Goal: Task Accomplishment & Management: Manage account settings

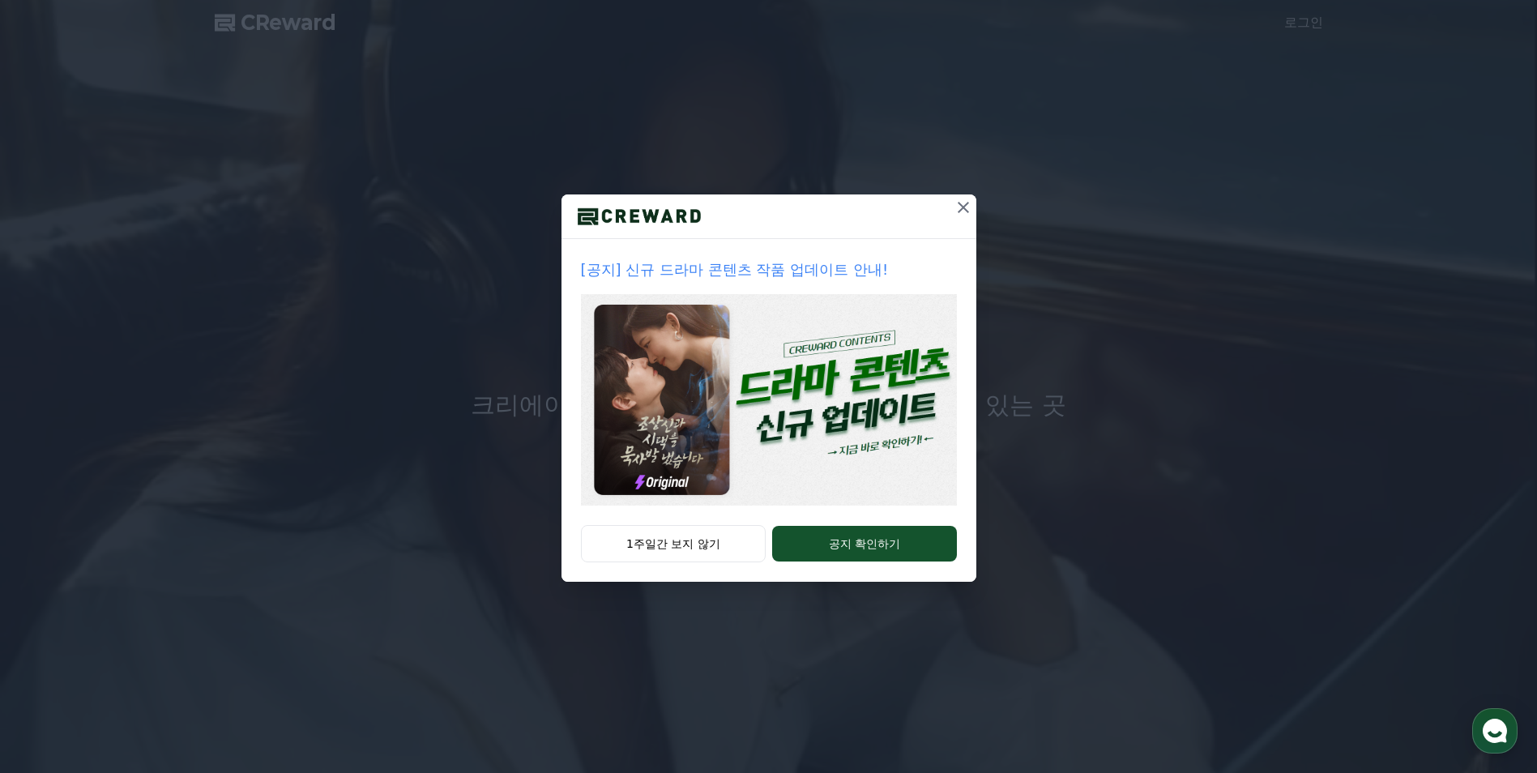
click at [964, 208] on icon at bounding box center [963, 207] width 11 height 11
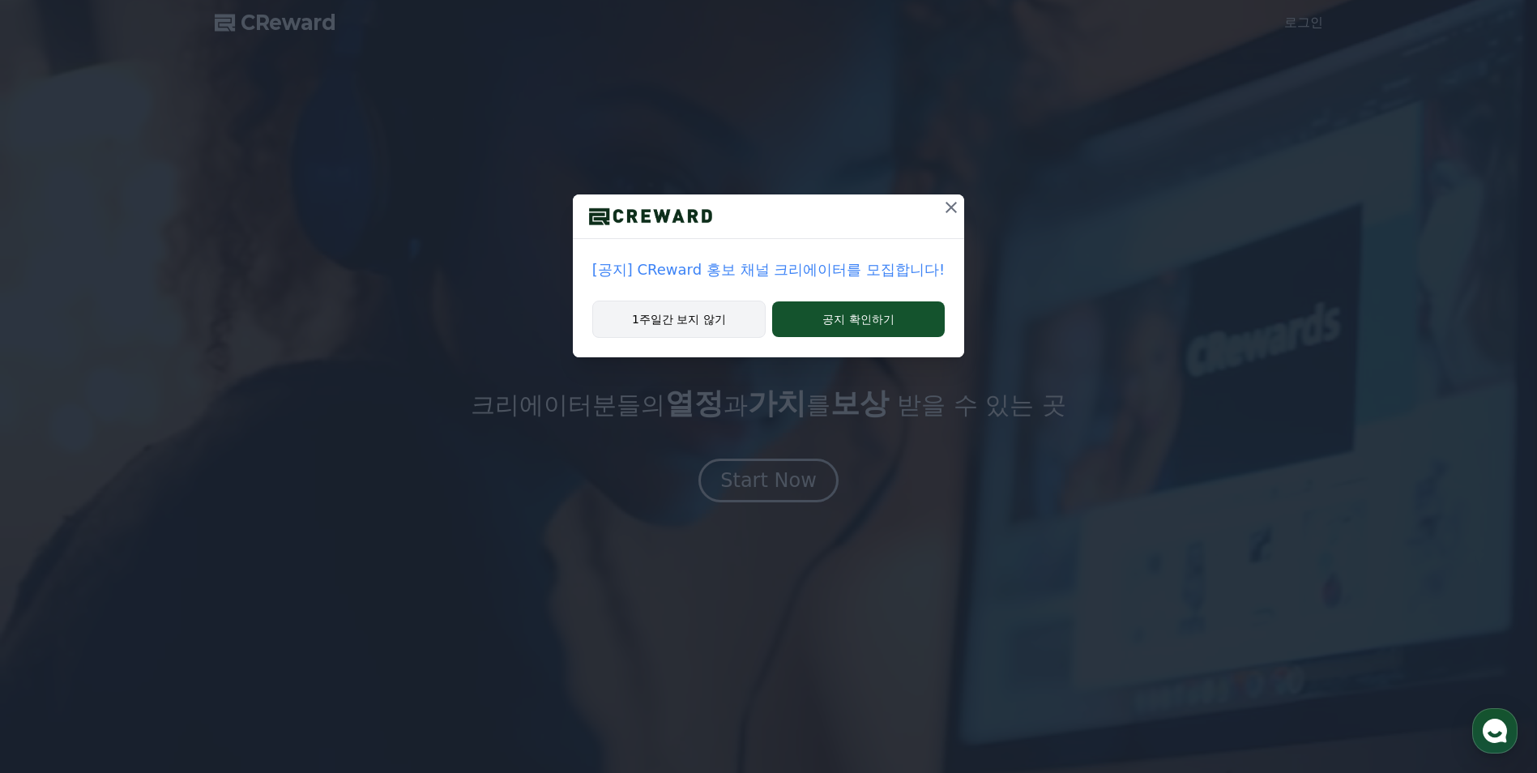
click at [729, 319] on button "1주일간 보지 않기" at bounding box center [678, 319] width 173 height 37
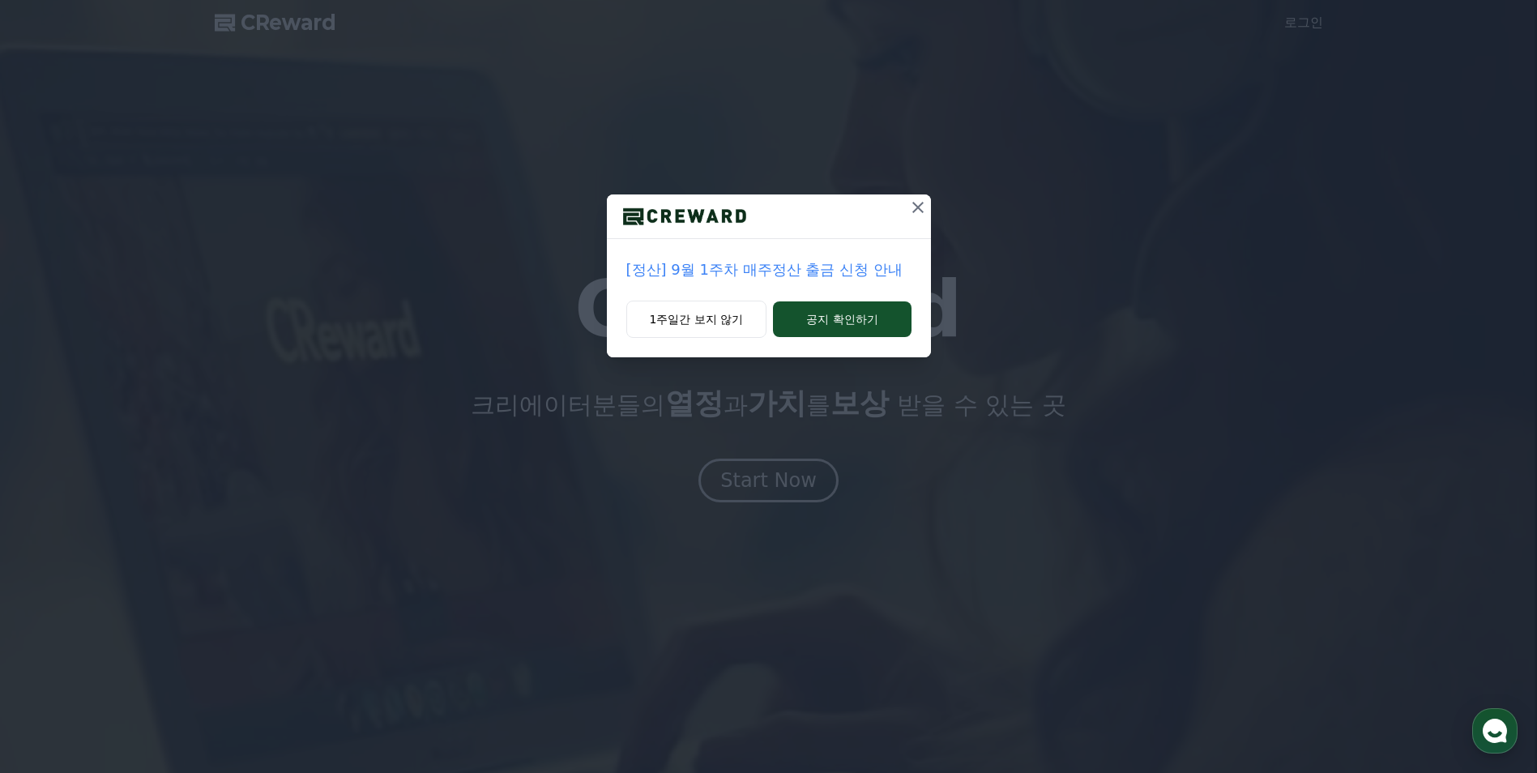
click at [822, 269] on p "[정산] 9월 1주차 매주정산 출금 신청 안내" at bounding box center [768, 270] width 285 height 23
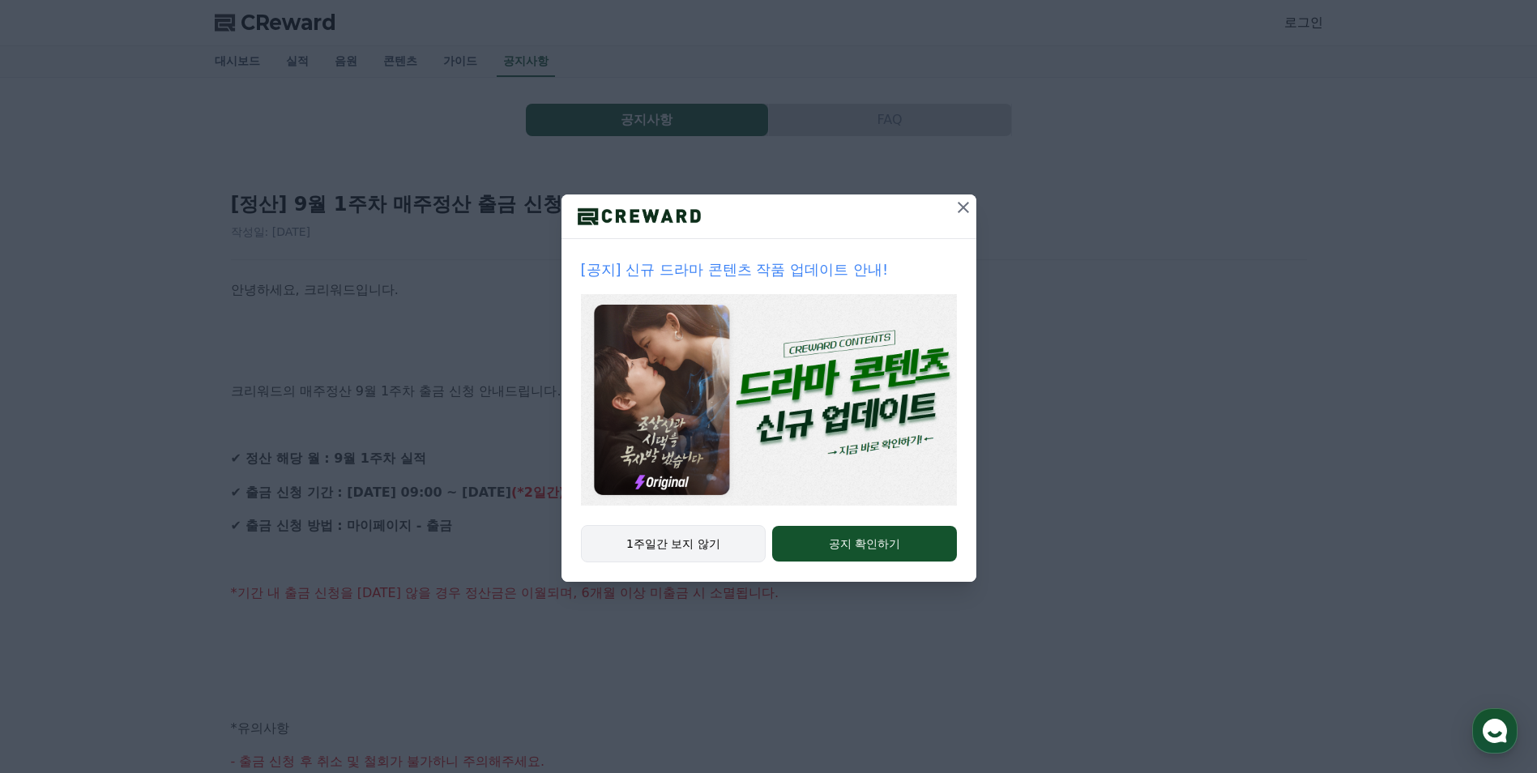
click at [685, 561] on button "1주일간 보지 않기" at bounding box center [674, 543] width 186 height 37
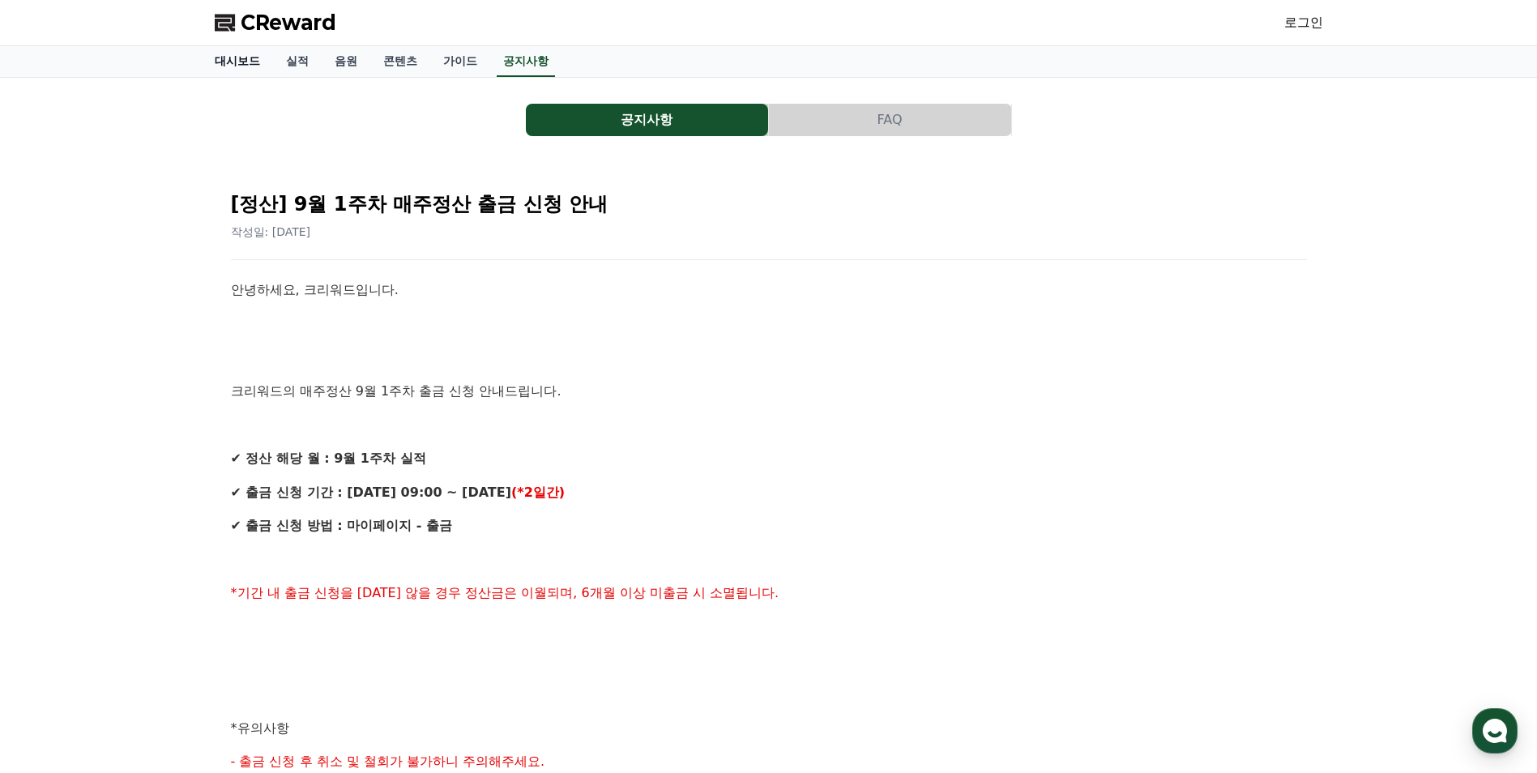
click at [233, 65] on link "대시보드" at bounding box center [237, 61] width 71 height 31
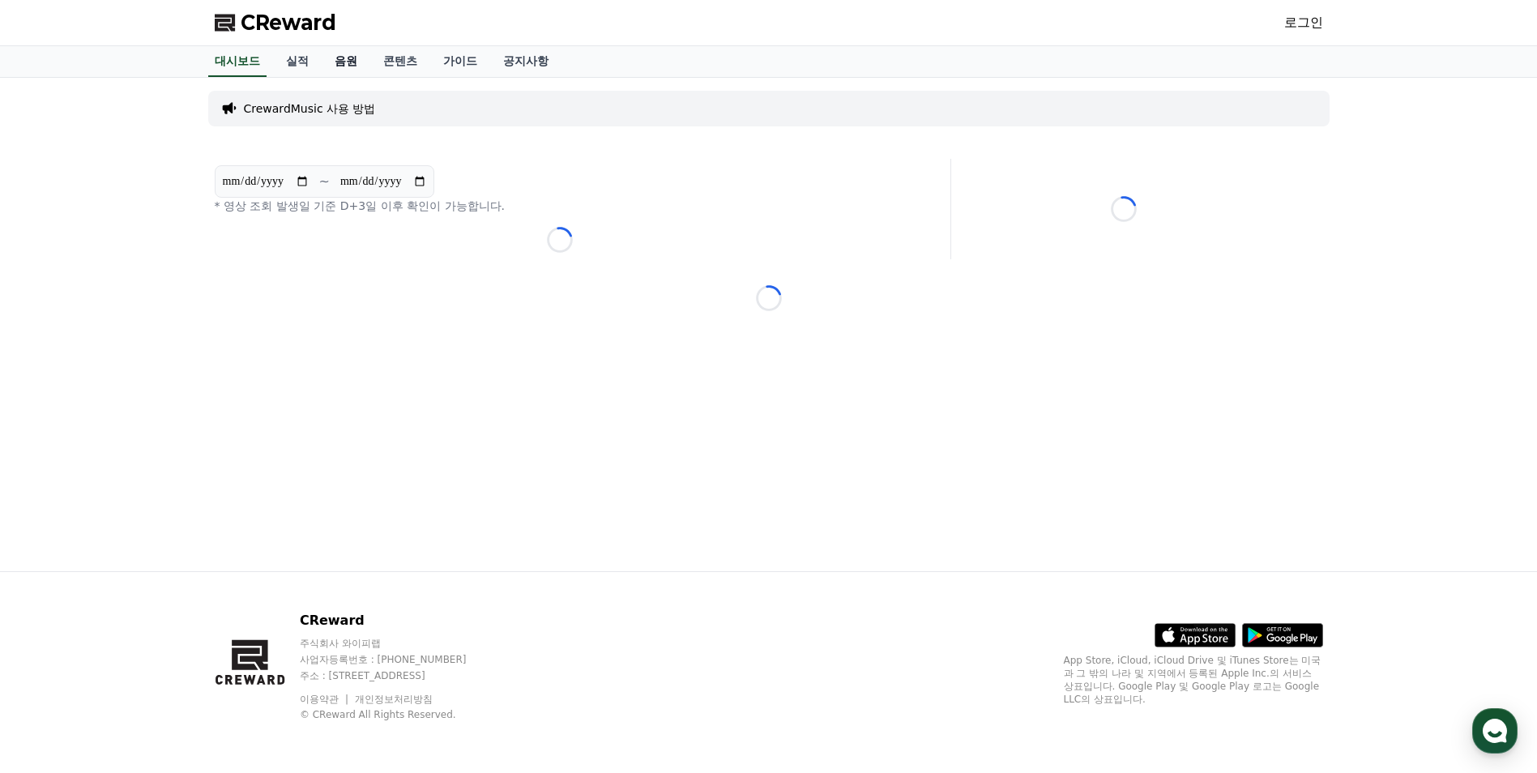
click at [340, 61] on link "음원" at bounding box center [346, 61] width 49 height 31
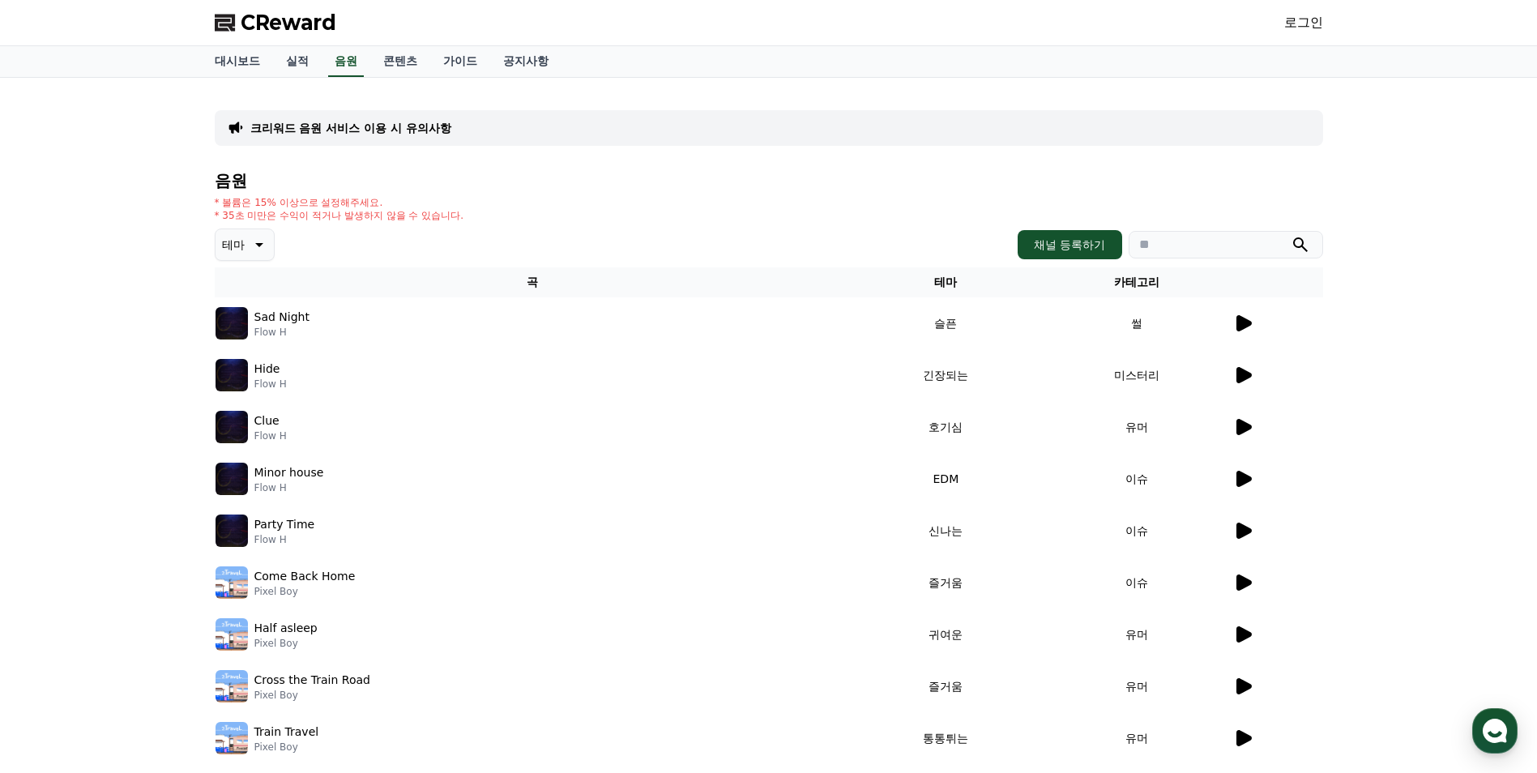
click at [267, 238] on button "테마" at bounding box center [245, 245] width 60 height 32
click at [254, 354] on button "웅장한" at bounding box center [240, 362] width 47 height 36
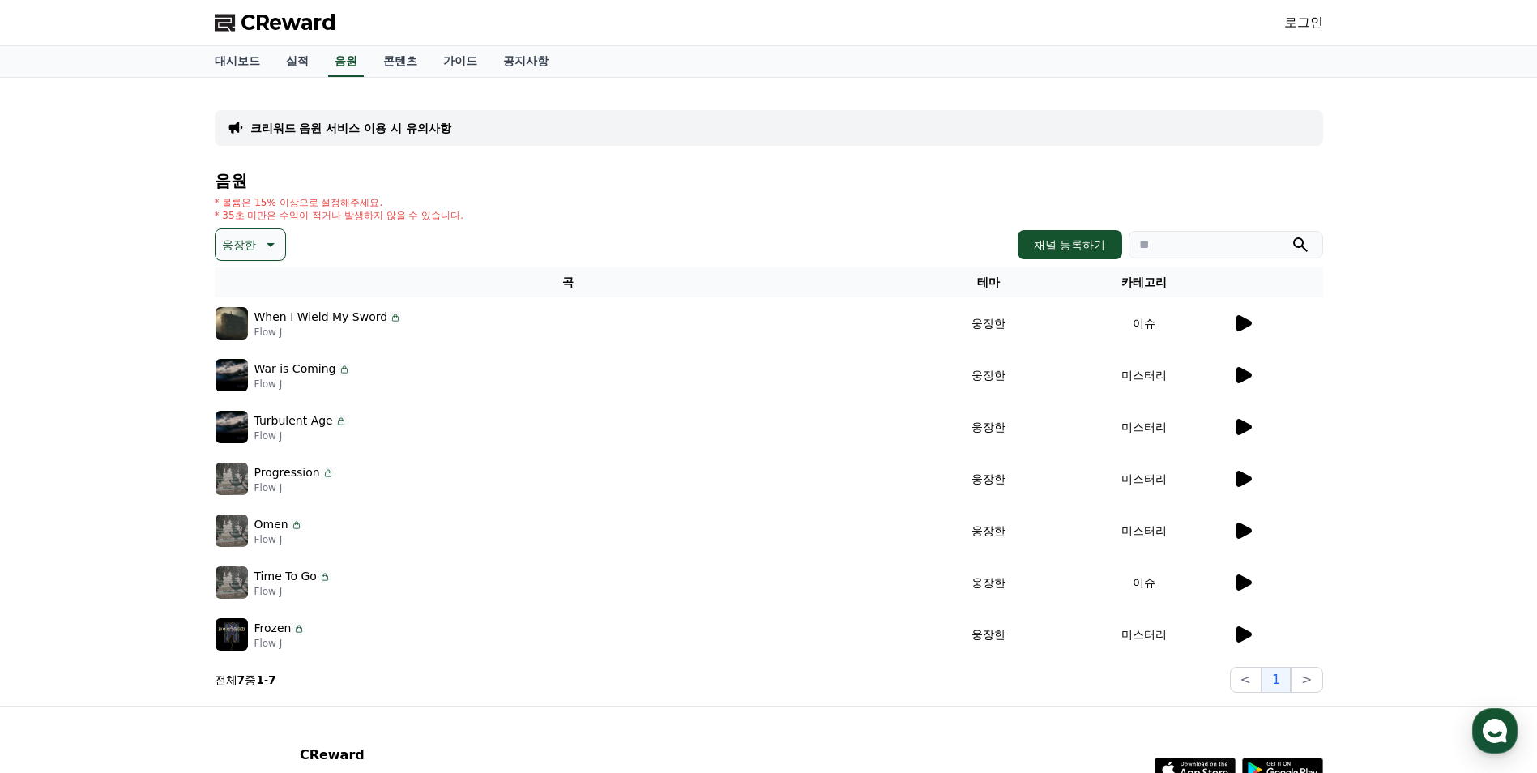
click at [1248, 319] on icon at bounding box center [1243, 323] width 19 height 19
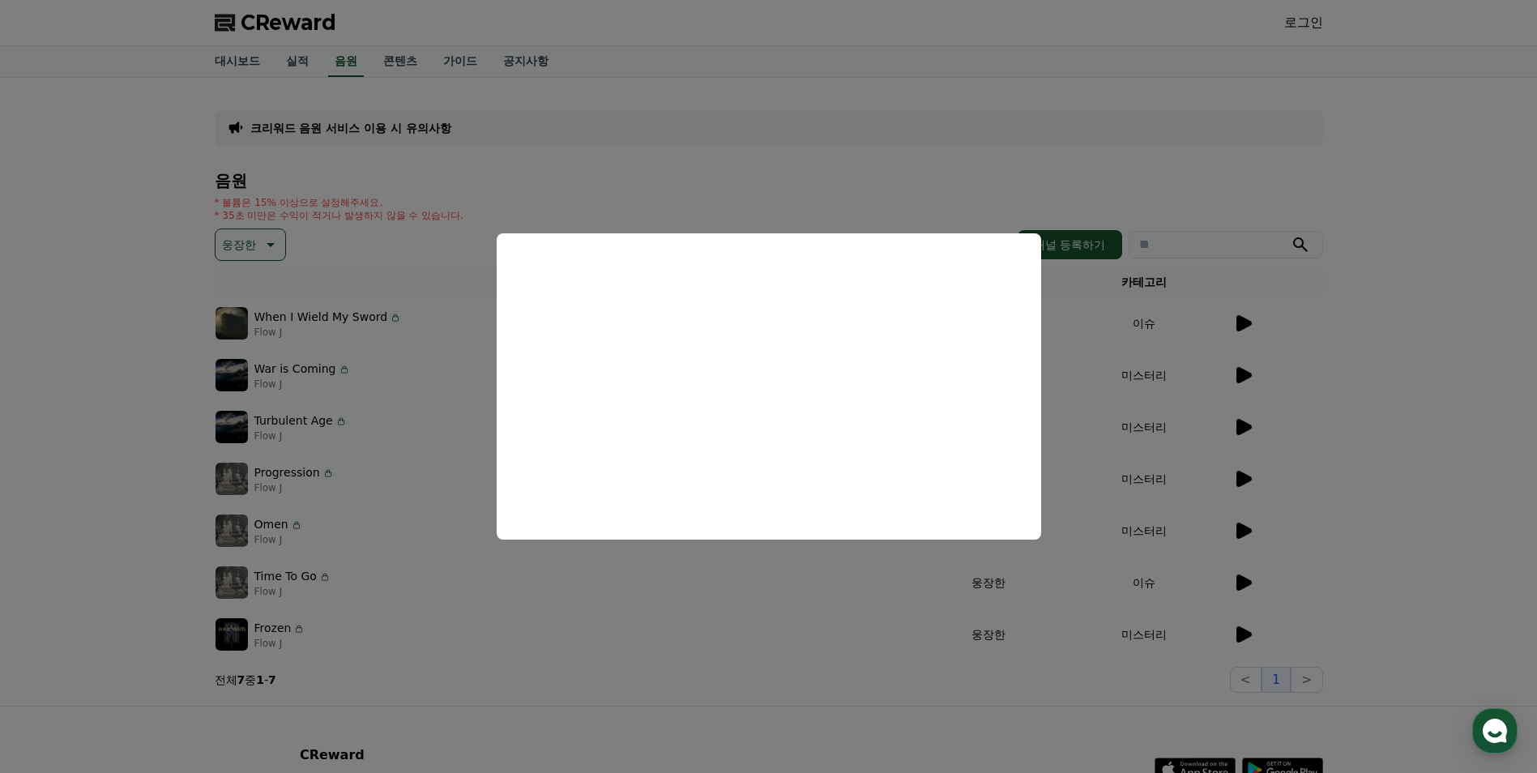
click at [967, 198] on button "close modal" at bounding box center [768, 386] width 1537 height 773
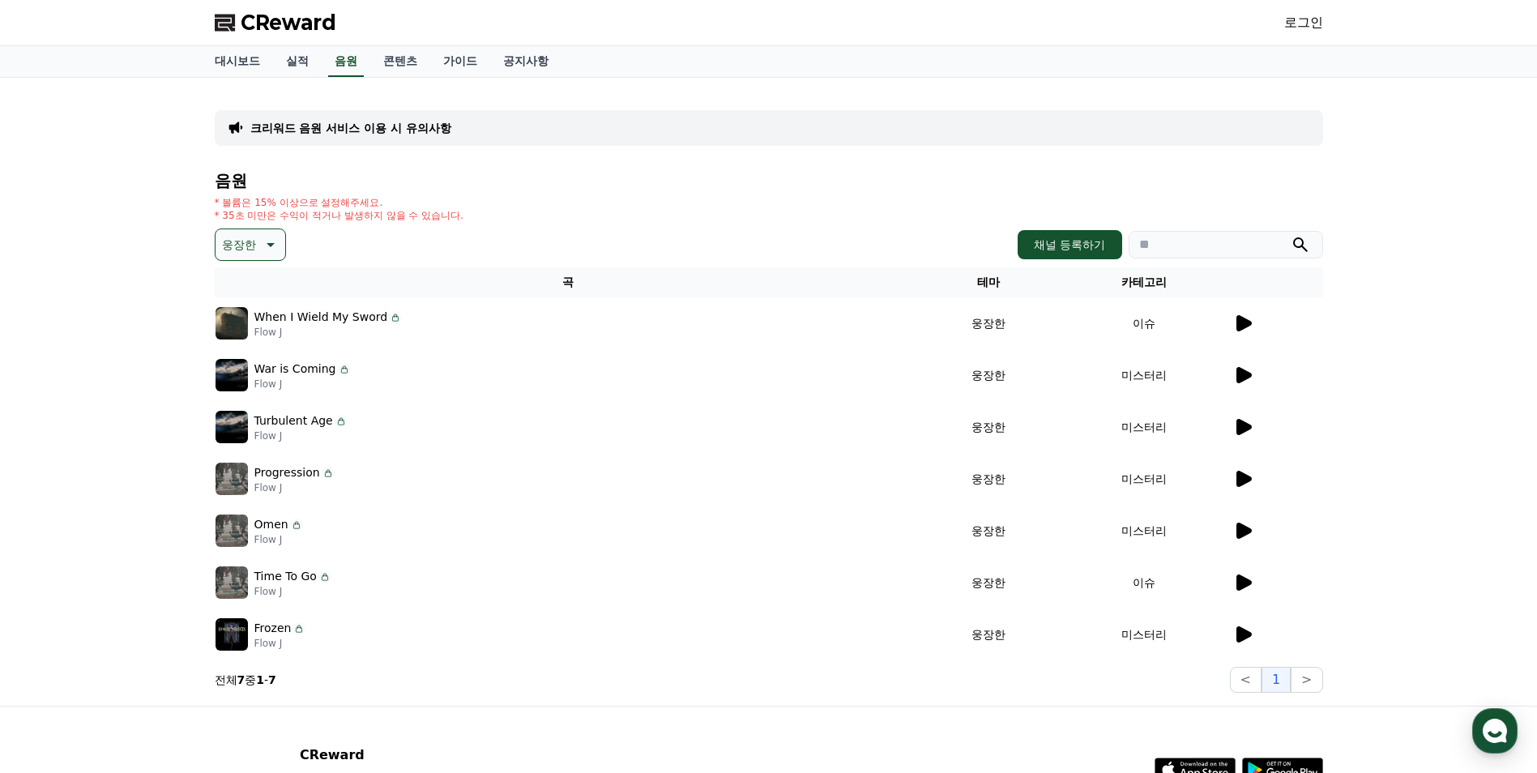
click at [263, 254] on button "웅장한" at bounding box center [250, 245] width 71 height 32
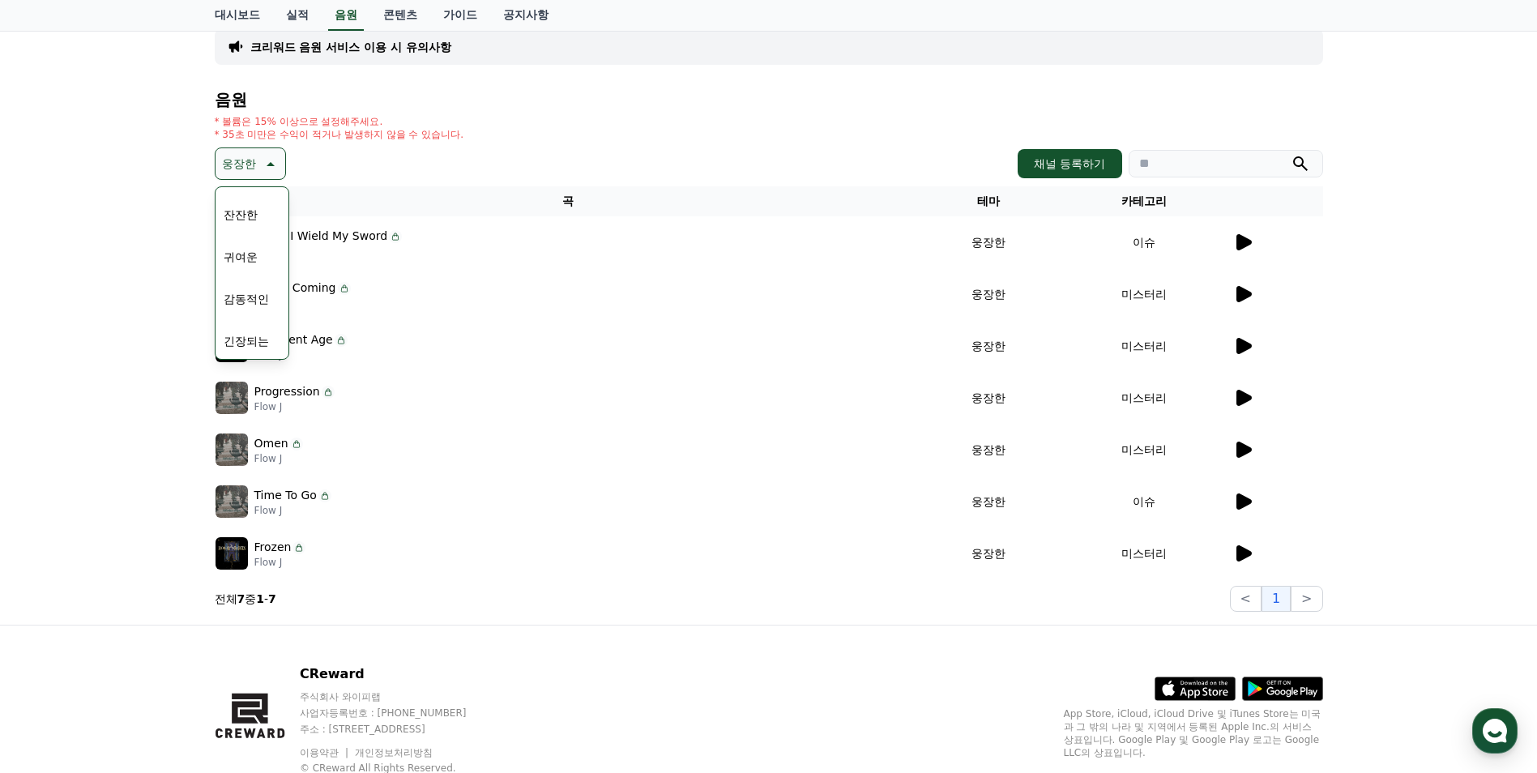
scroll to position [587, 0]
click at [248, 260] on button "잔잔한" at bounding box center [240, 252] width 47 height 36
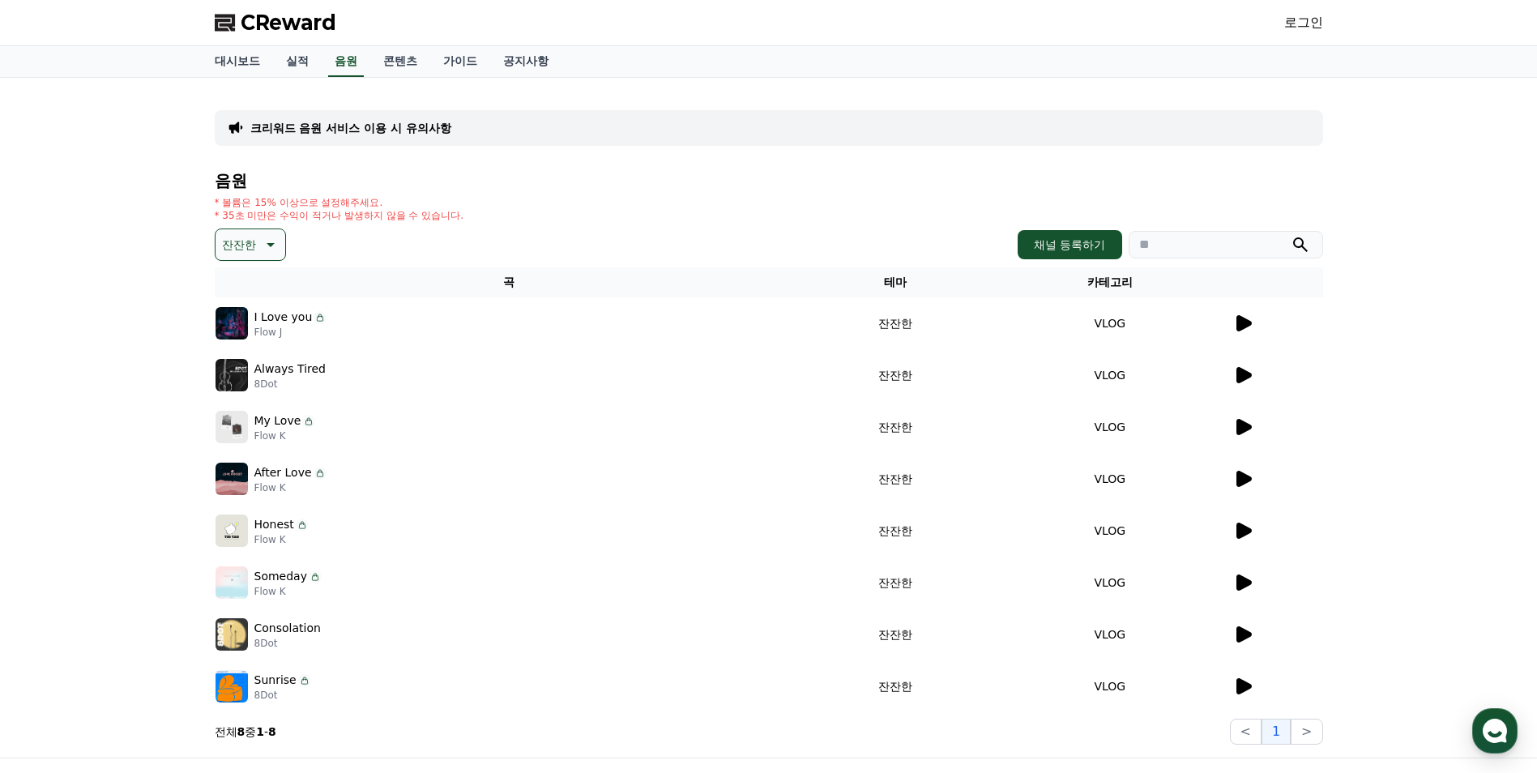
click at [1243, 322] on icon at bounding box center [1244, 323] width 15 height 16
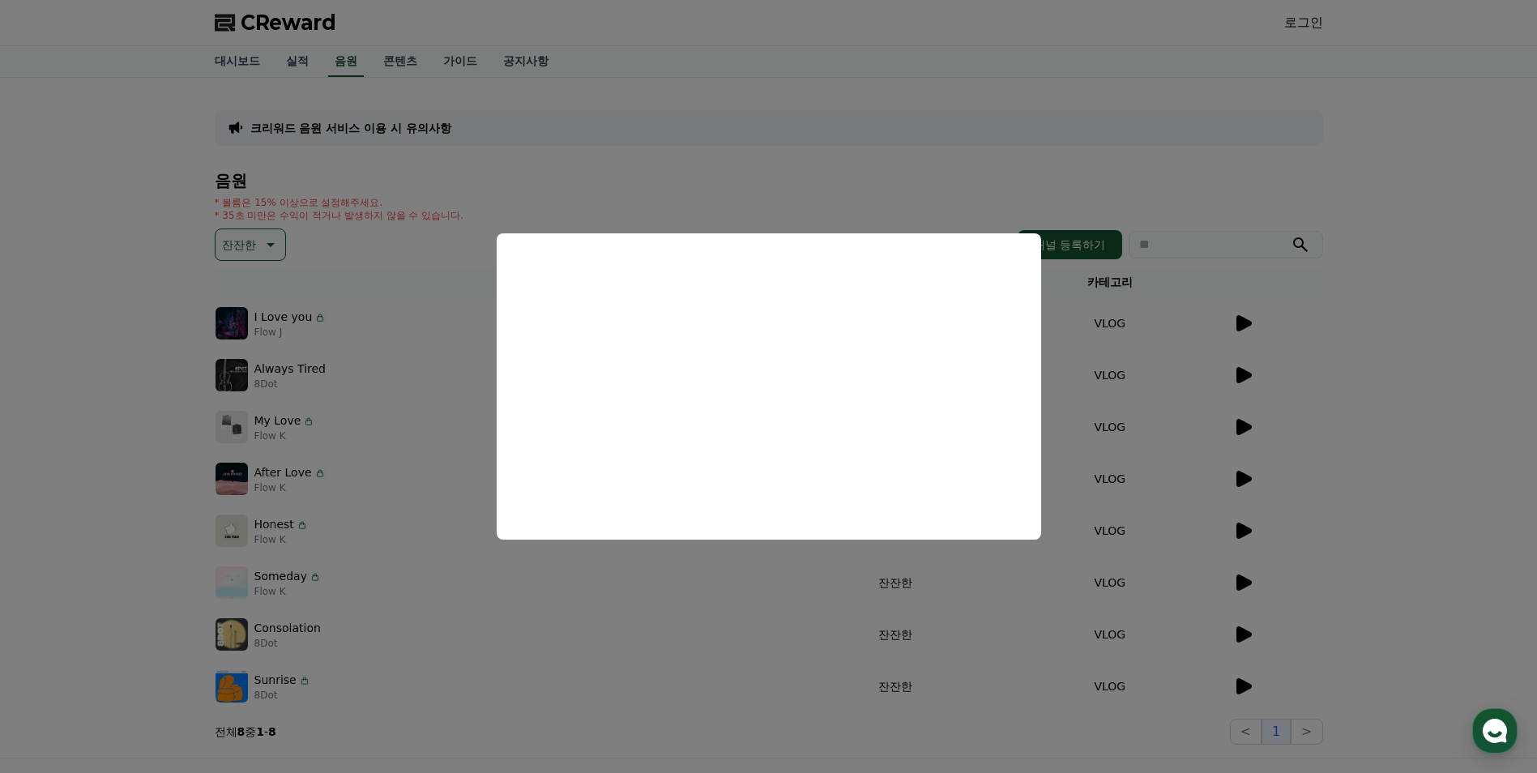
click at [1258, 367] on button "close modal" at bounding box center [768, 386] width 1537 height 773
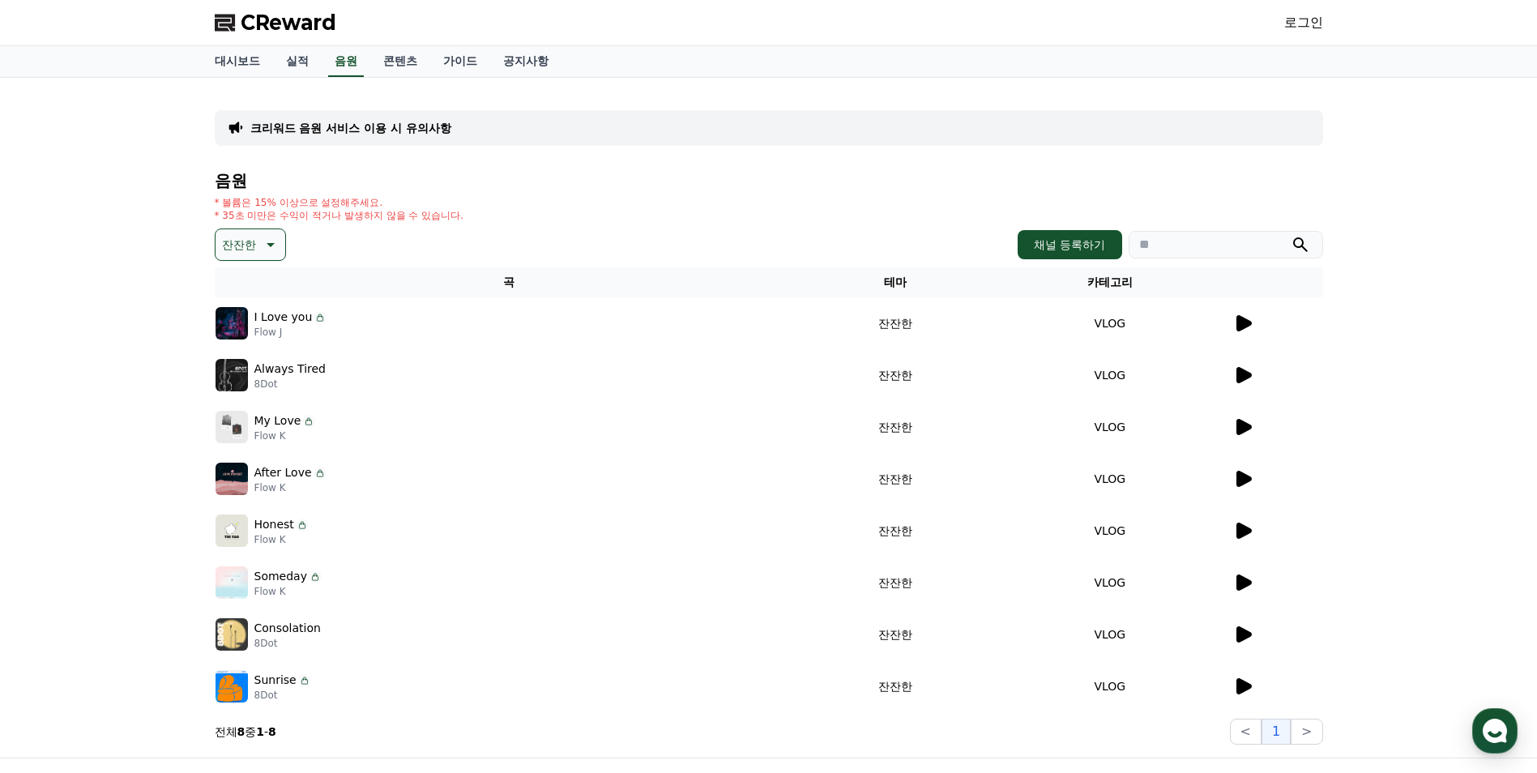
click at [273, 367] on p "Always Tired" at bounding box center [289, 369] width 71 height 17
click at [1248, 373] on icon at bounding box center [1244, 375] width 15 height 16
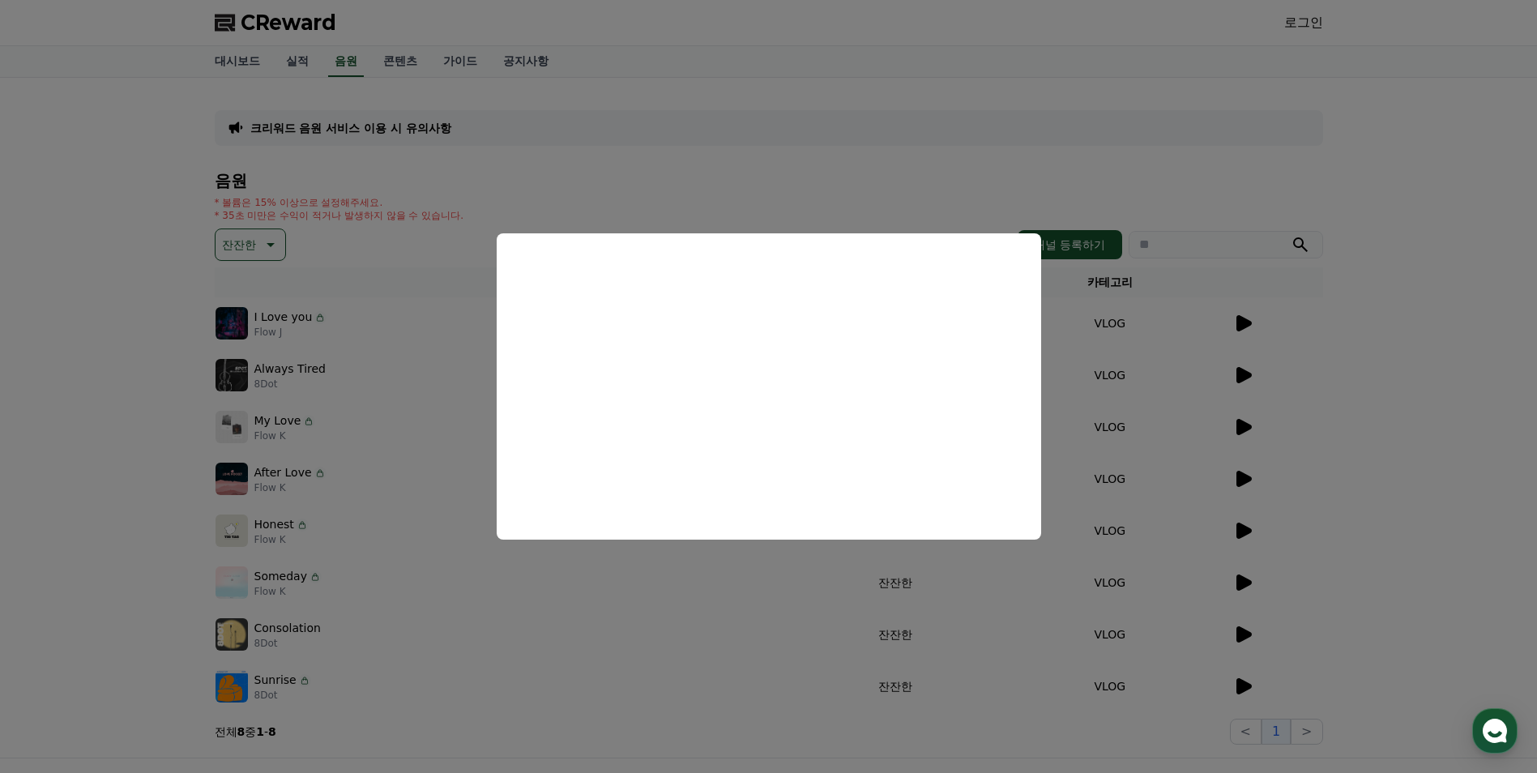
click at [1249, 422] on button "close modal" at bounding box center [768, 386] width 1537 height 773
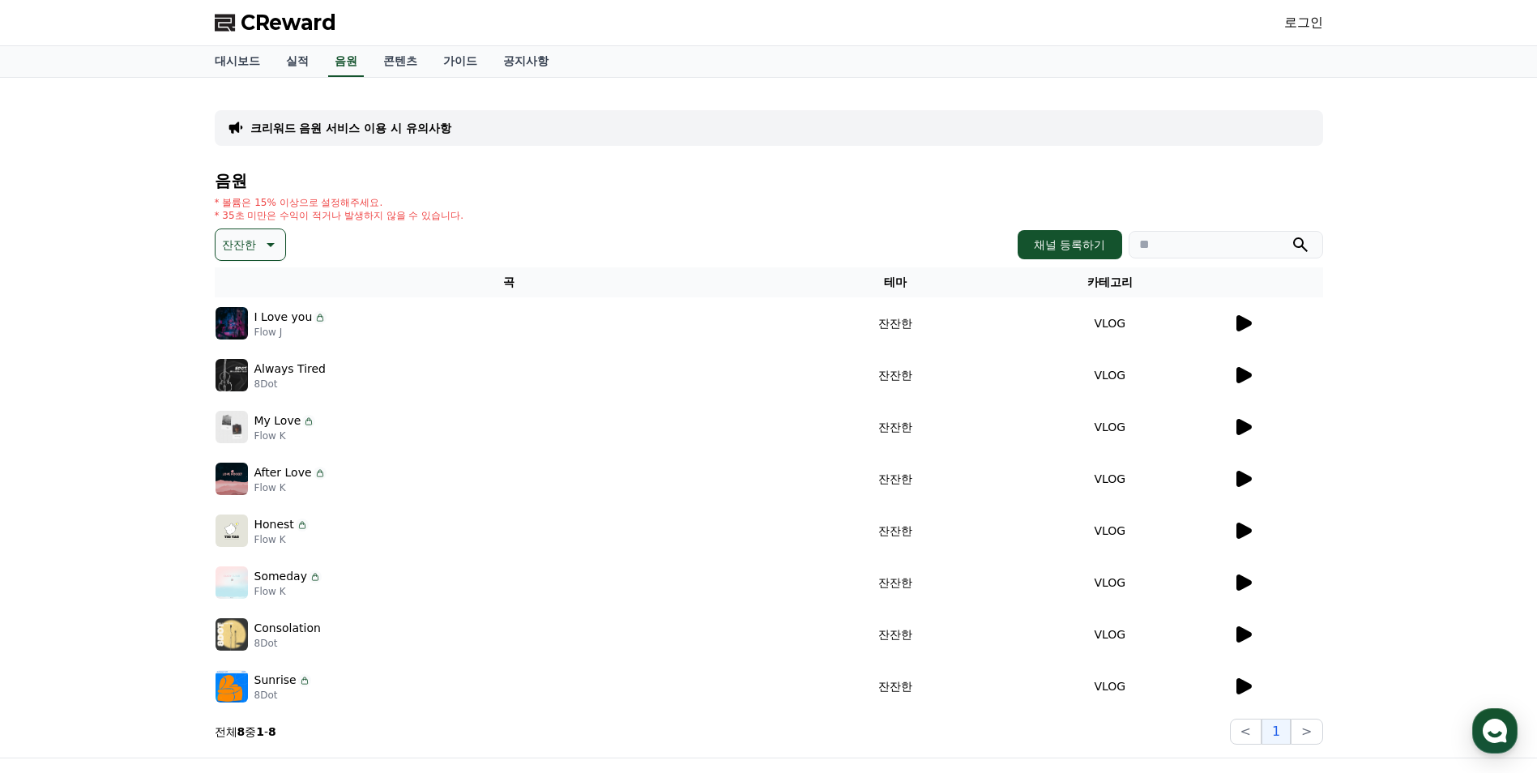
click at [1245, 423] on icon at bounding box center [1244, 427] width 15 height 16
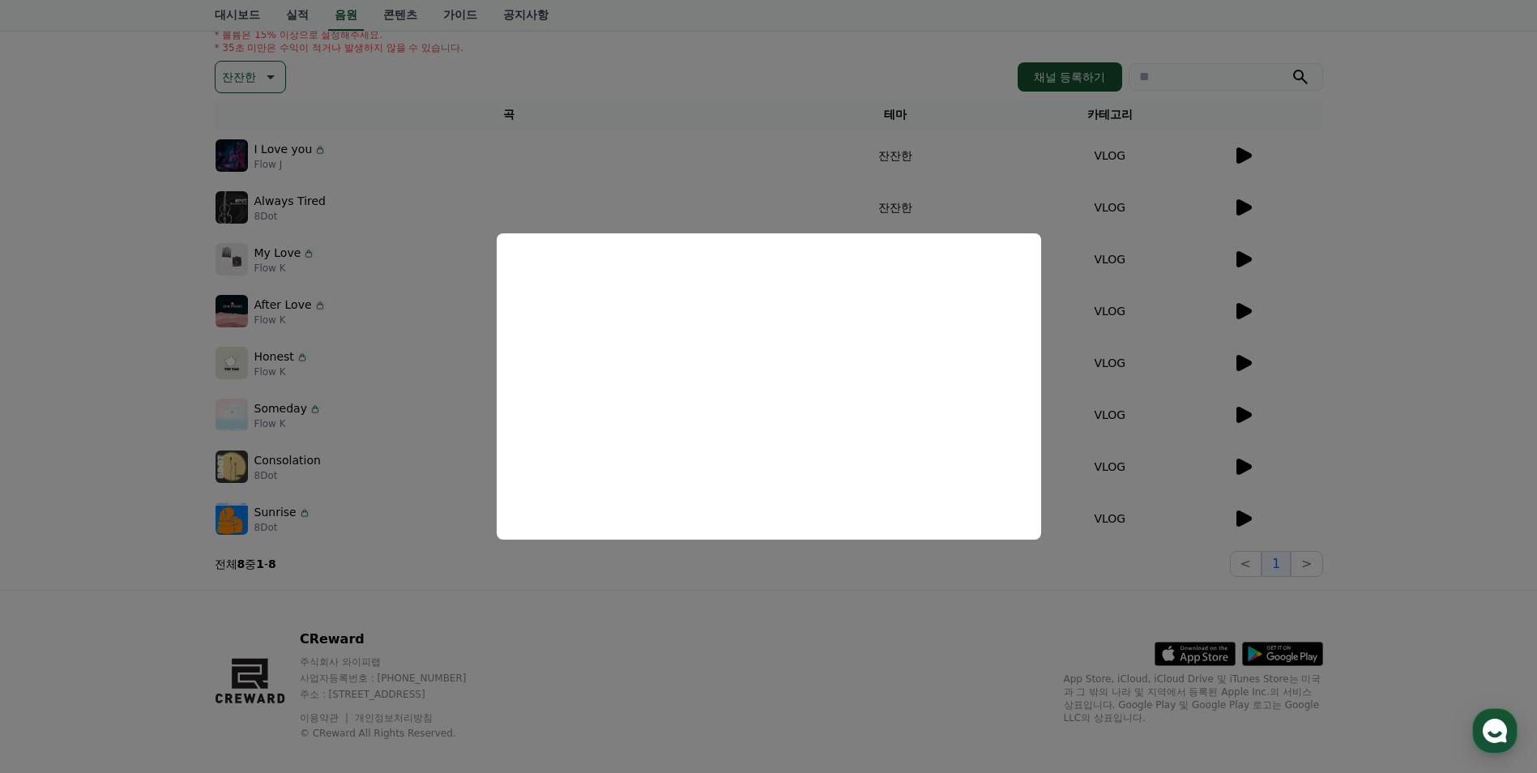
scroll to position [186, 0]
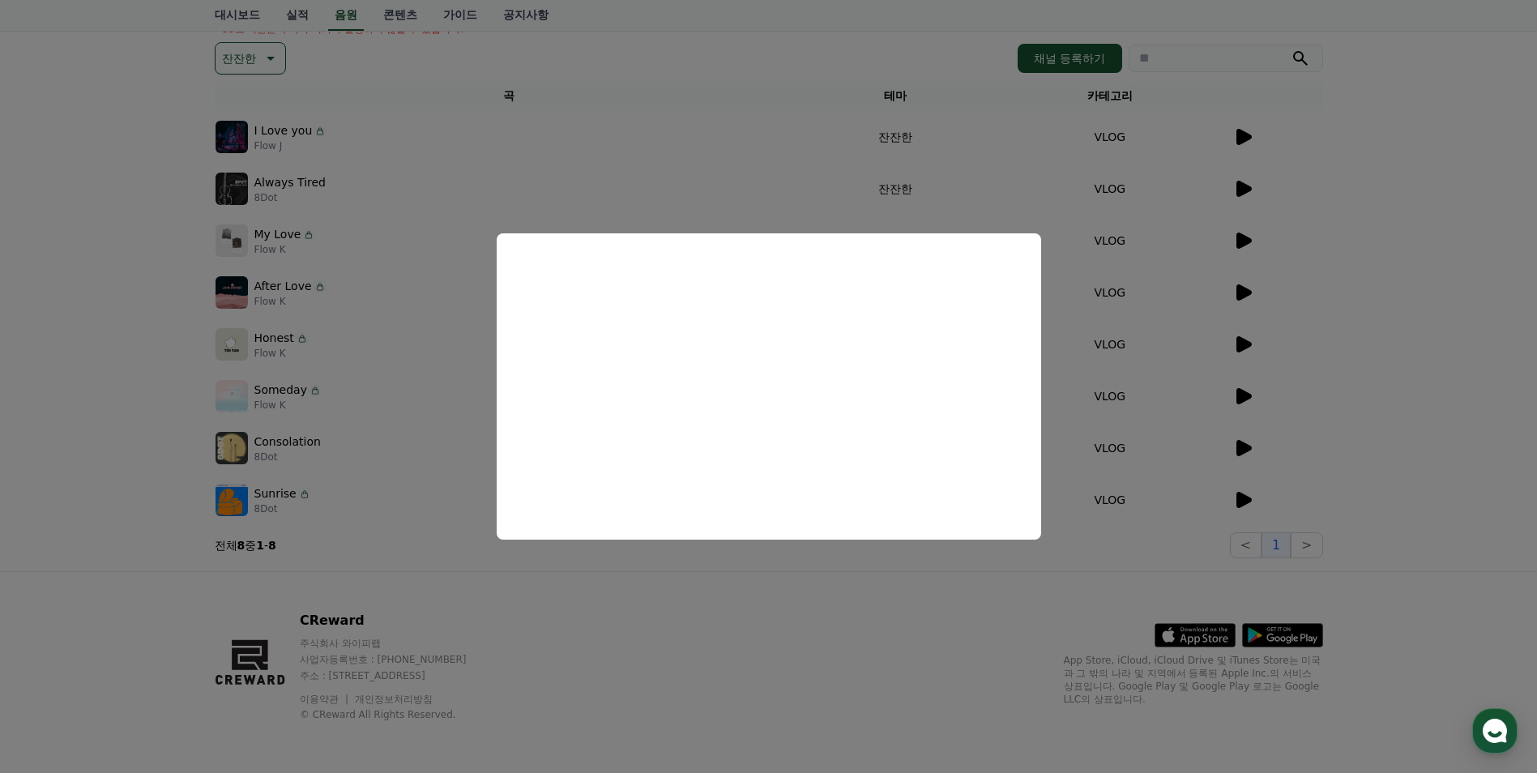
click at [808, 665] on button "close modal" at bounding box center [768, 386] width 1537 height 773
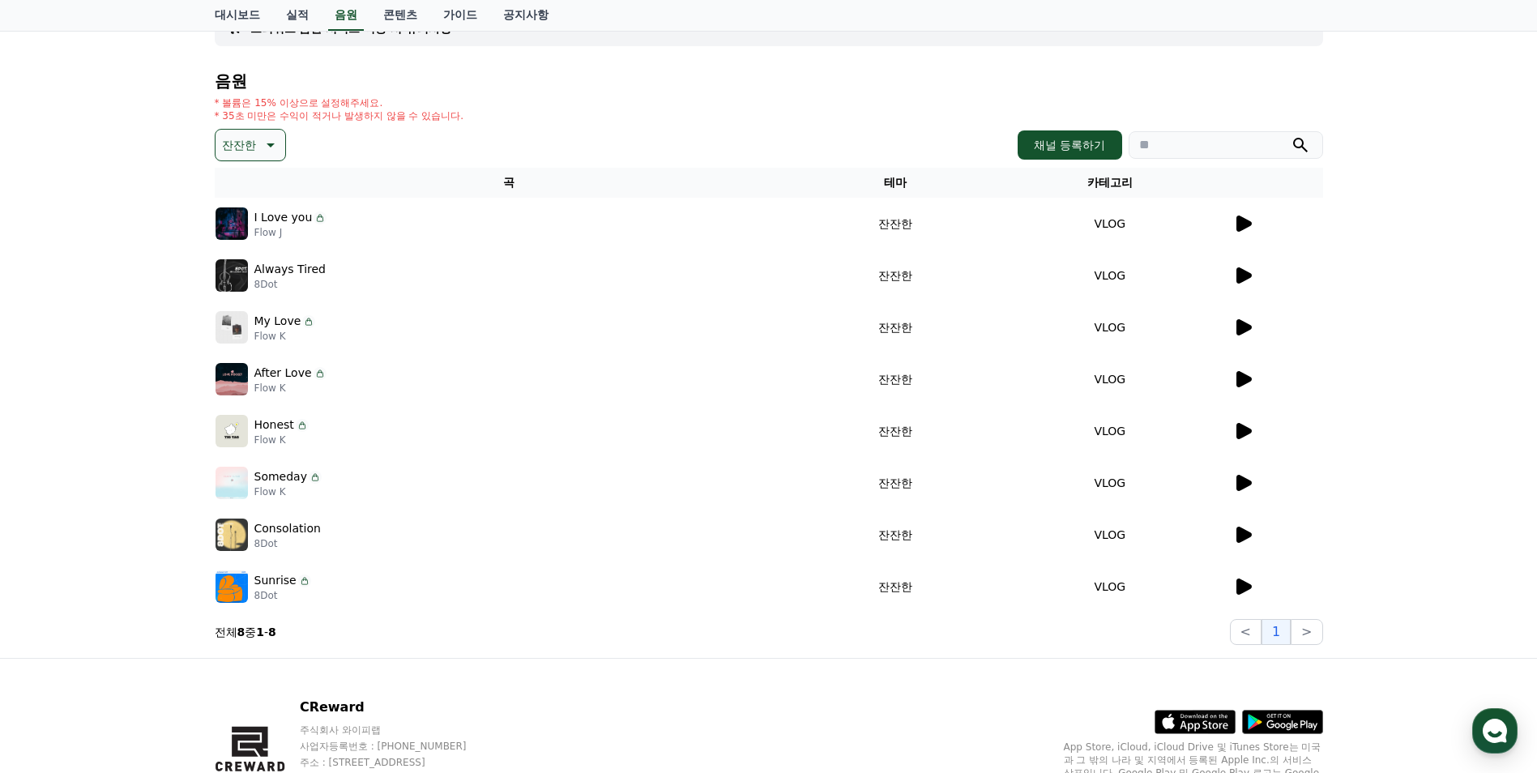
scroll to position [0, 0]
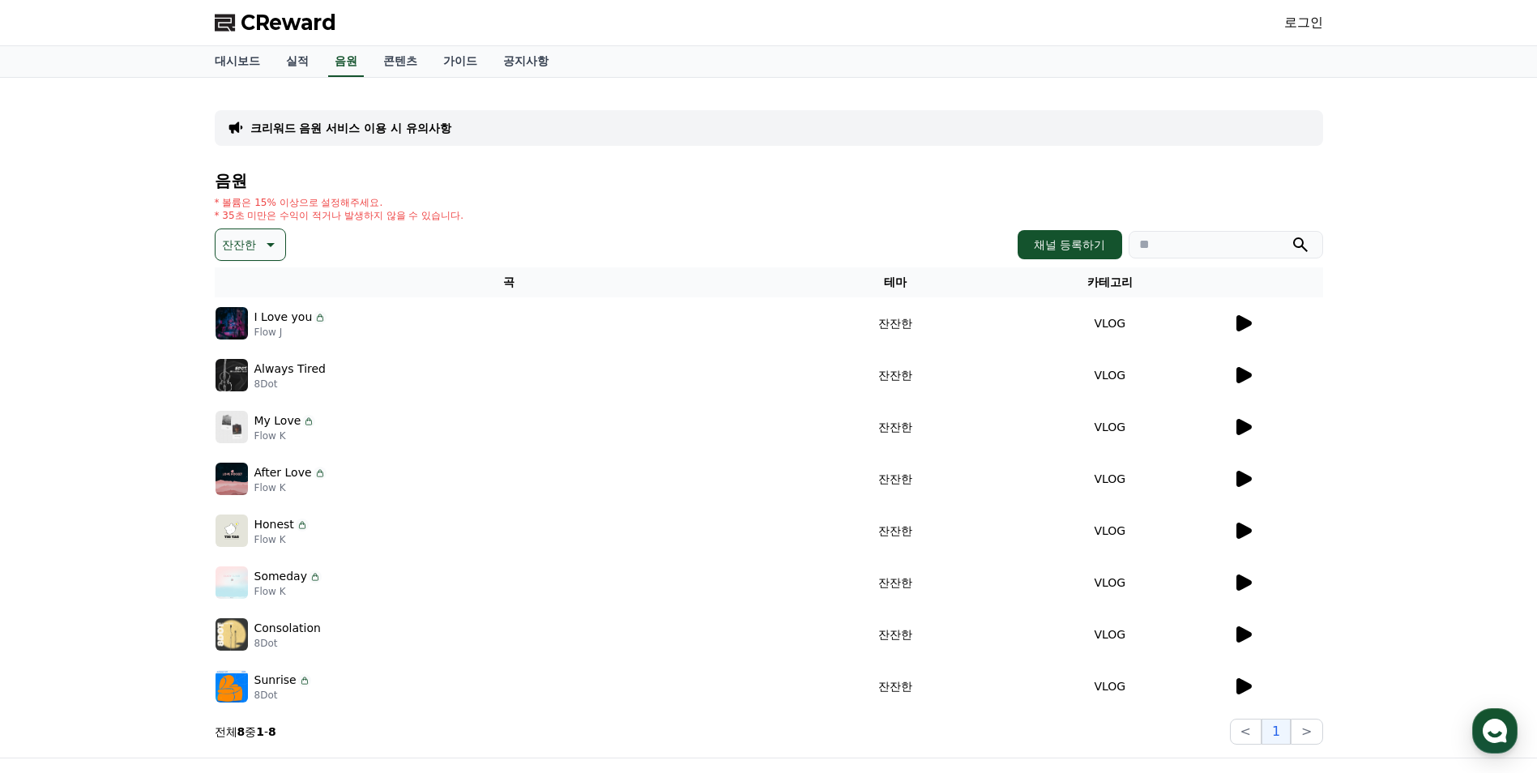
click at [263, 252] on icon at bounding box center [268, 244] width 19 height 19
click at [252, 340] on button "감동적인" at bounding box center [246, 337] width 58 height 36
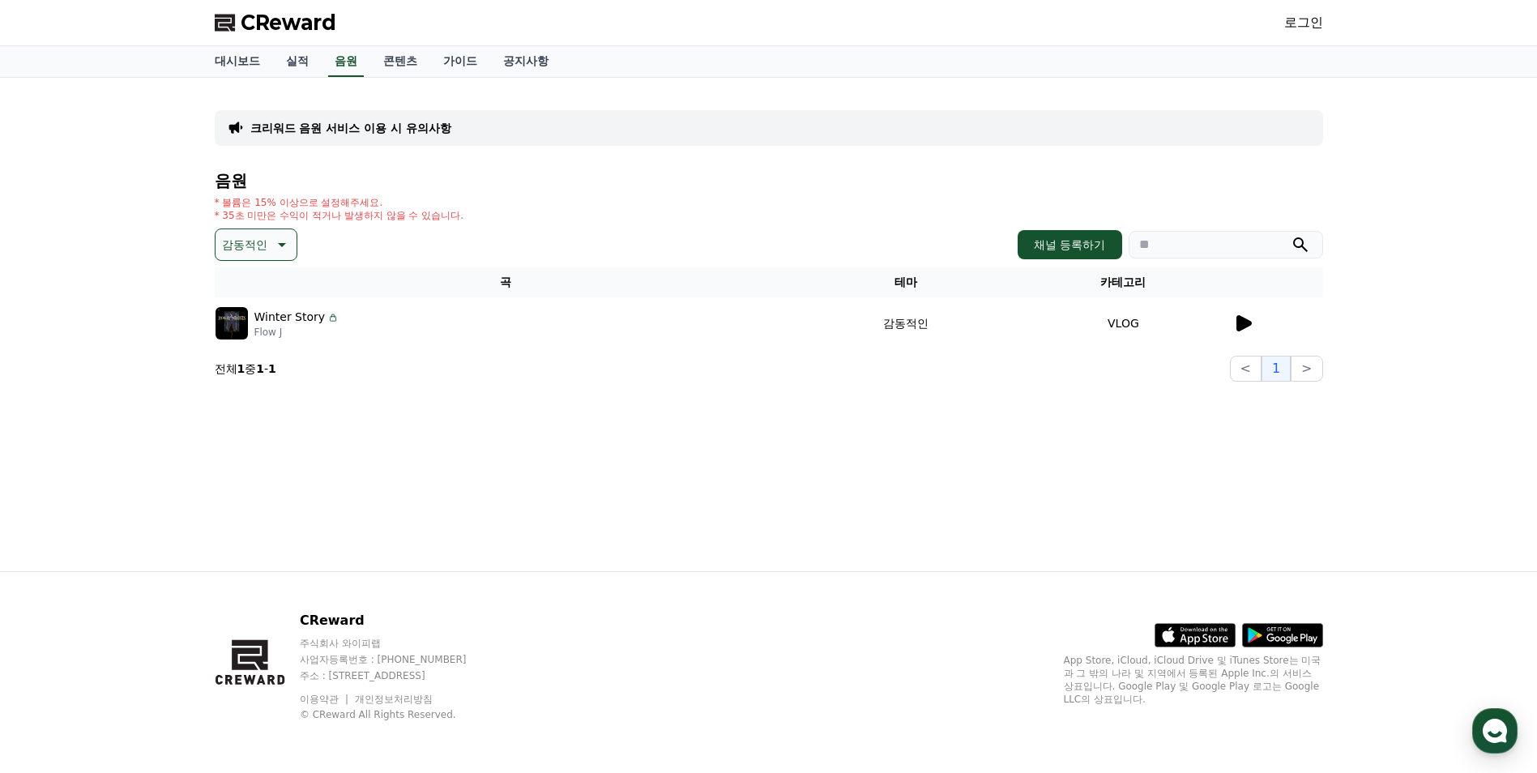
click at [1253, 321] on div at bounding box center [1278, 323] width 89 height 19
click at [1250, 321] on icon at bounding box center [1243, 323] width 19 height 19
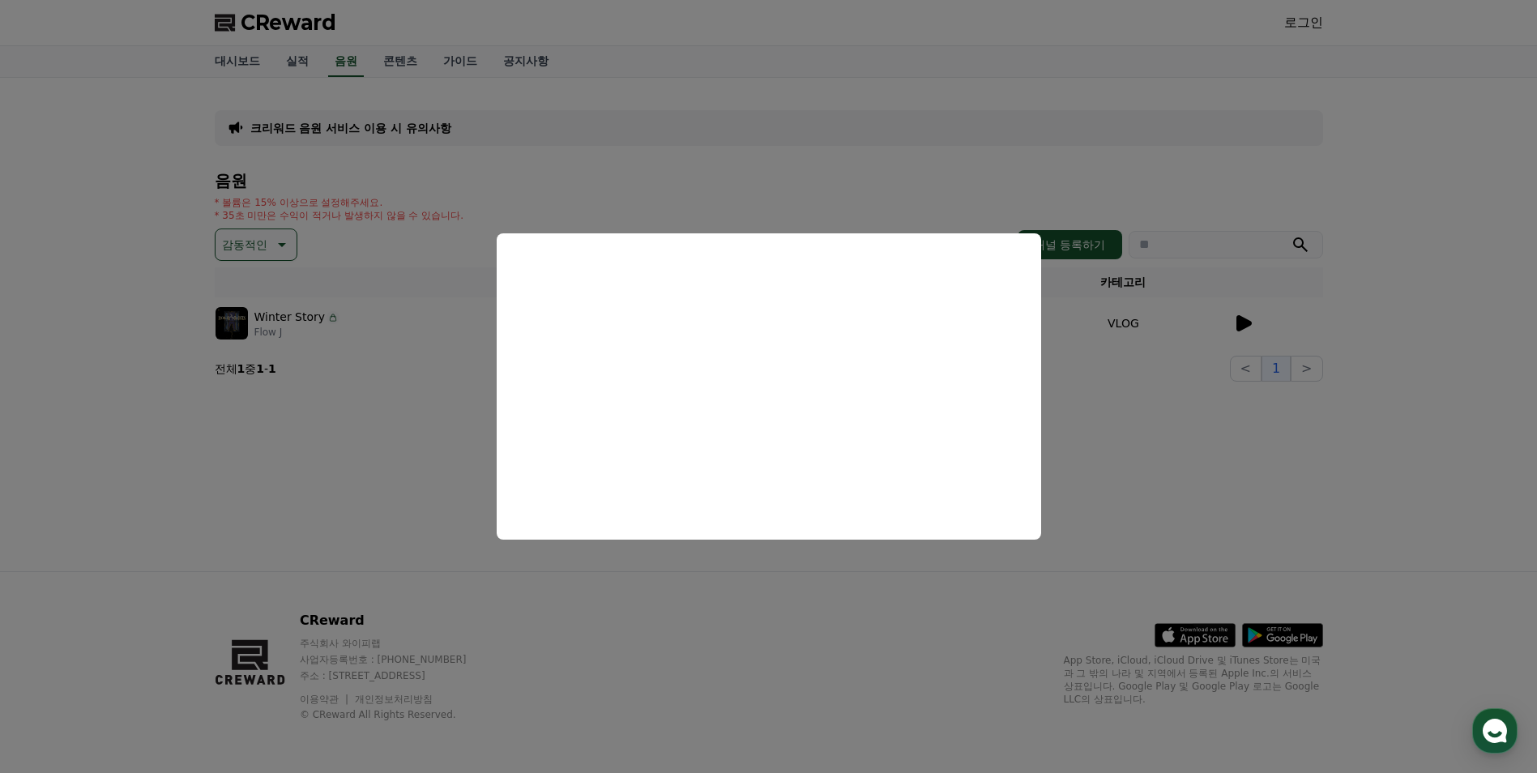
click at [419, 434] on button "close modal" at bounding box center [768, 386] width 1537 height 773
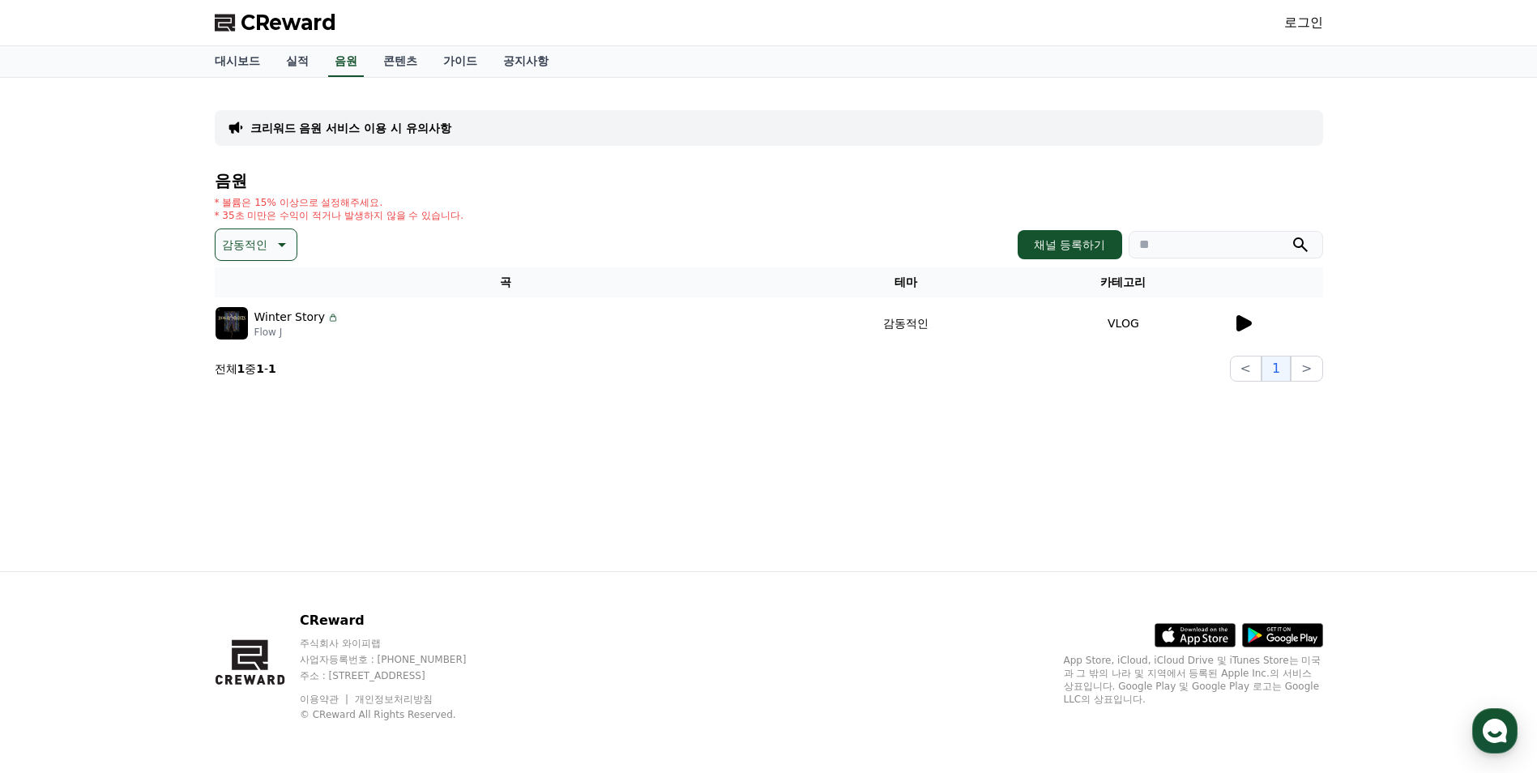
click at [1310, 29] on link "로그인" at bounding box center [1304, 22] width 39 height 19
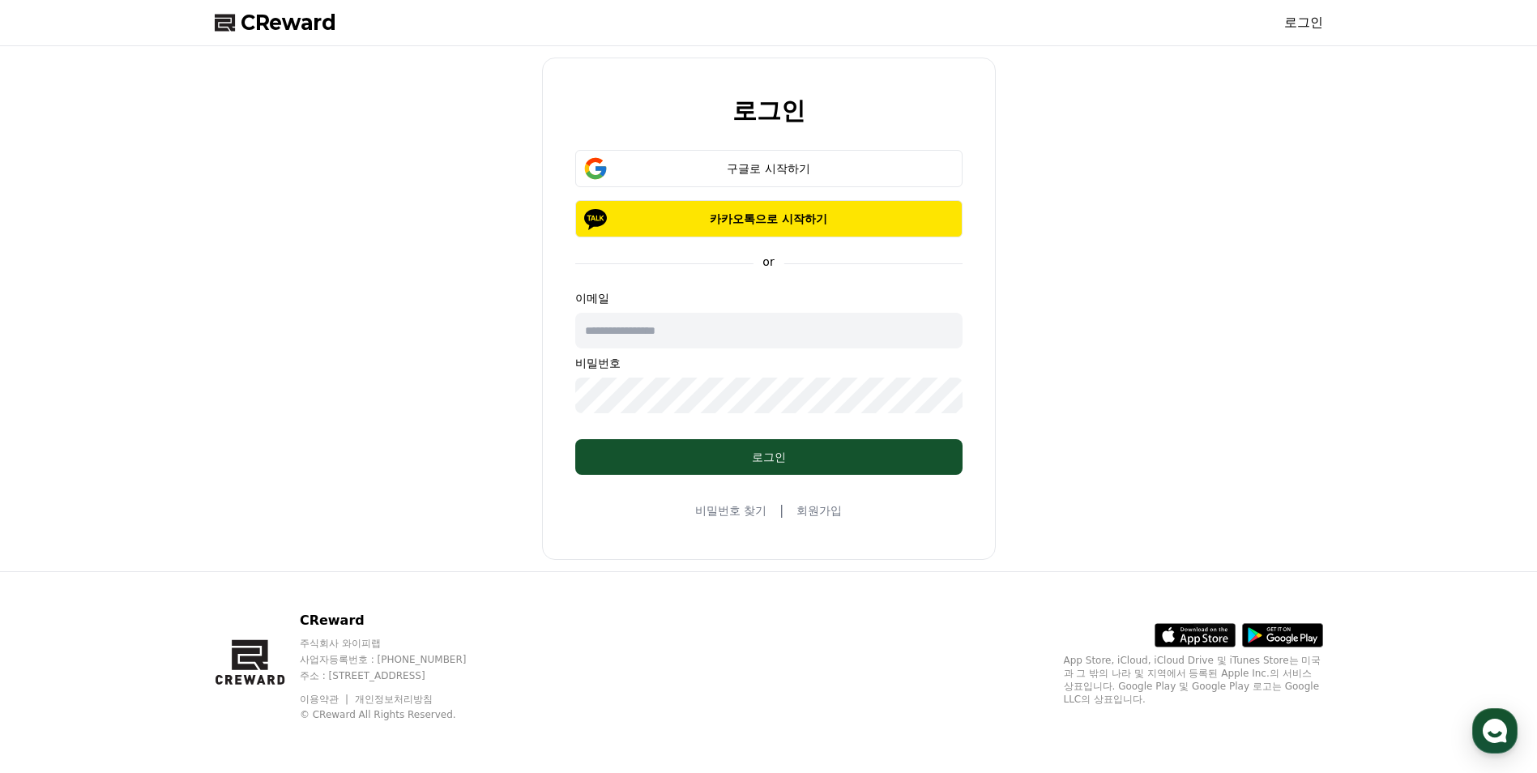
click at [682, 336] on input "text" at bounding box center [768, 331] width 387 height 36
type input "**********"
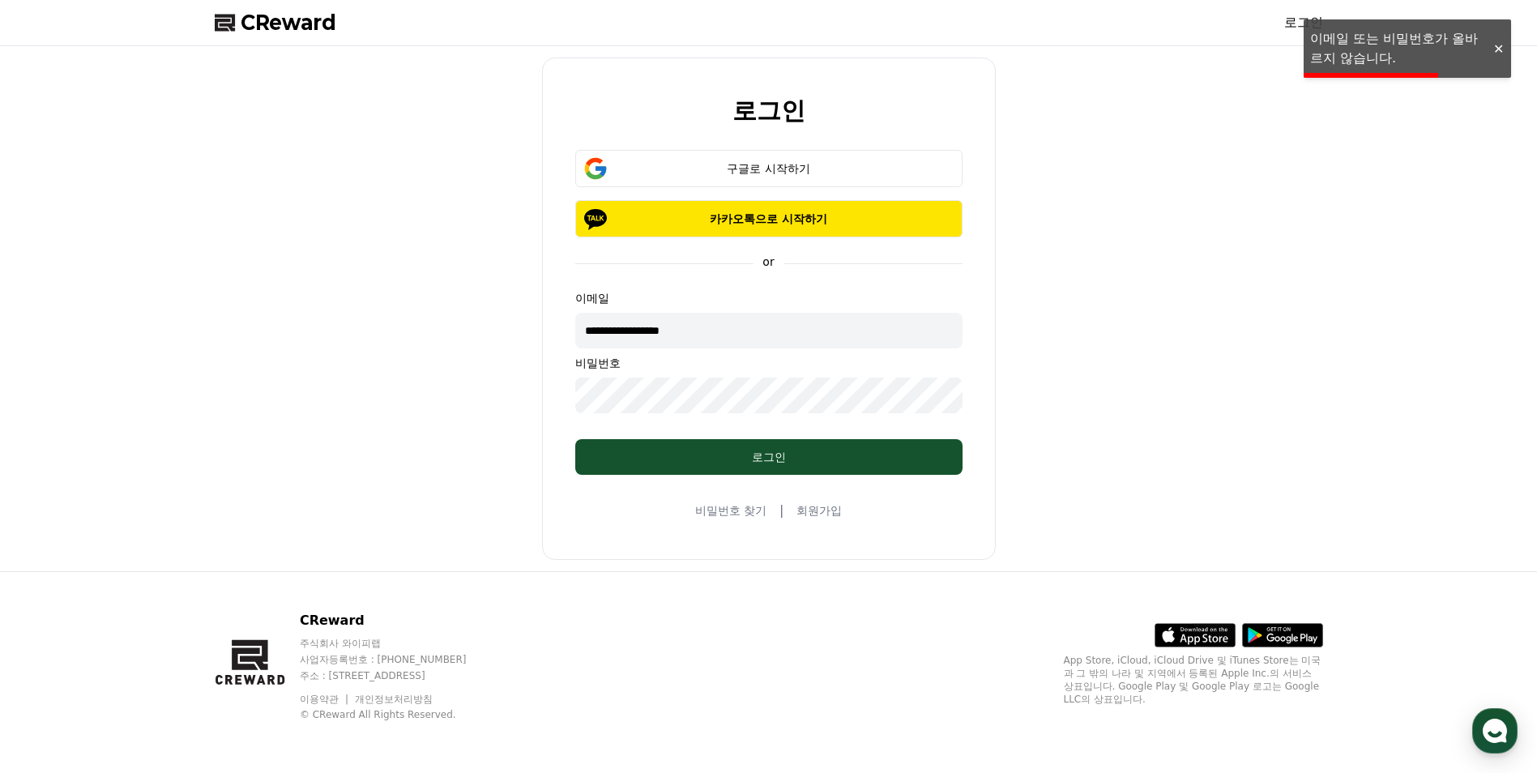
click at [1504, 48] on div at bounding box center [1499, 48] width 26 height 15
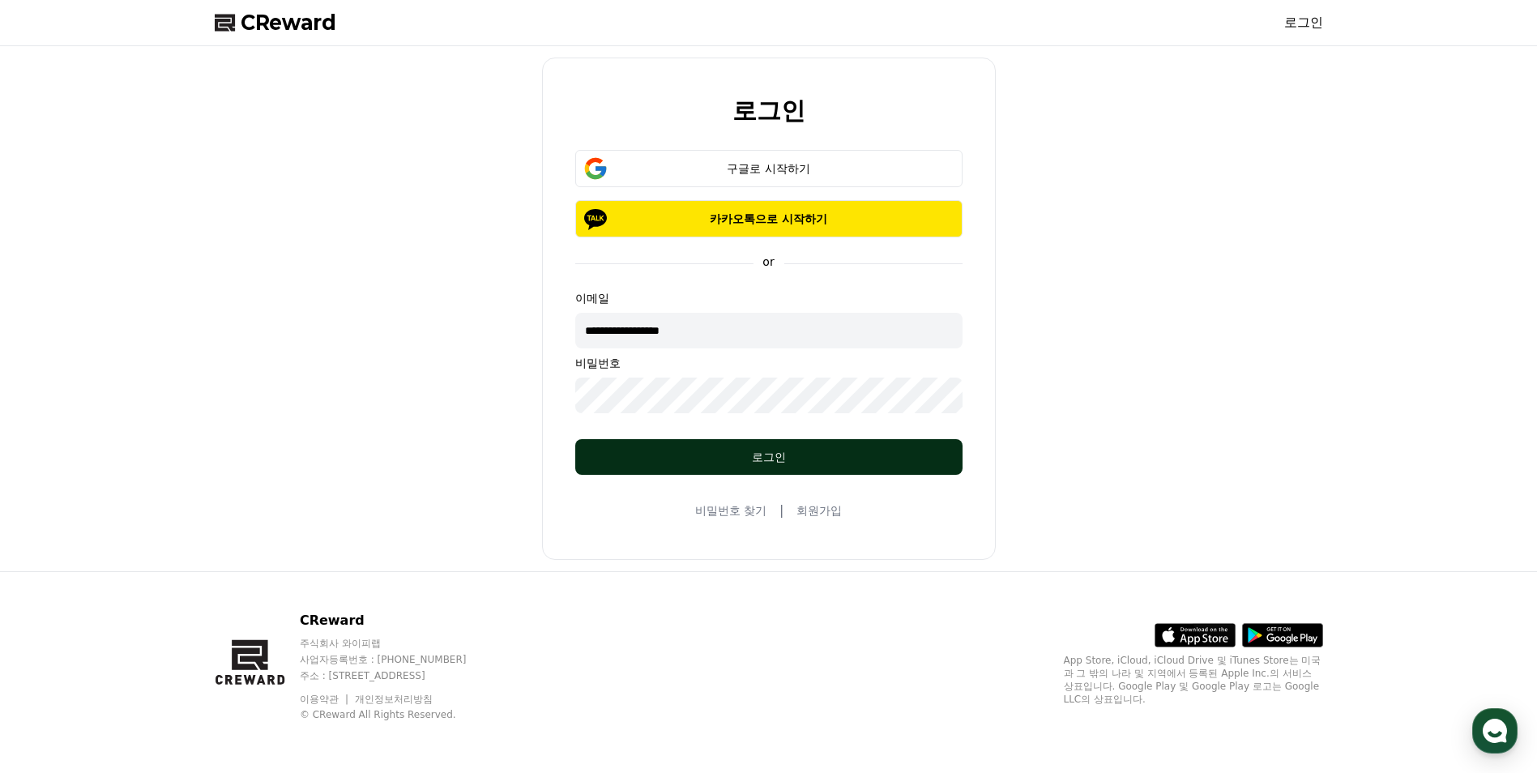
click at [743, 447] on button "로그인" at bounding box center [768, 457] width 387 height 36
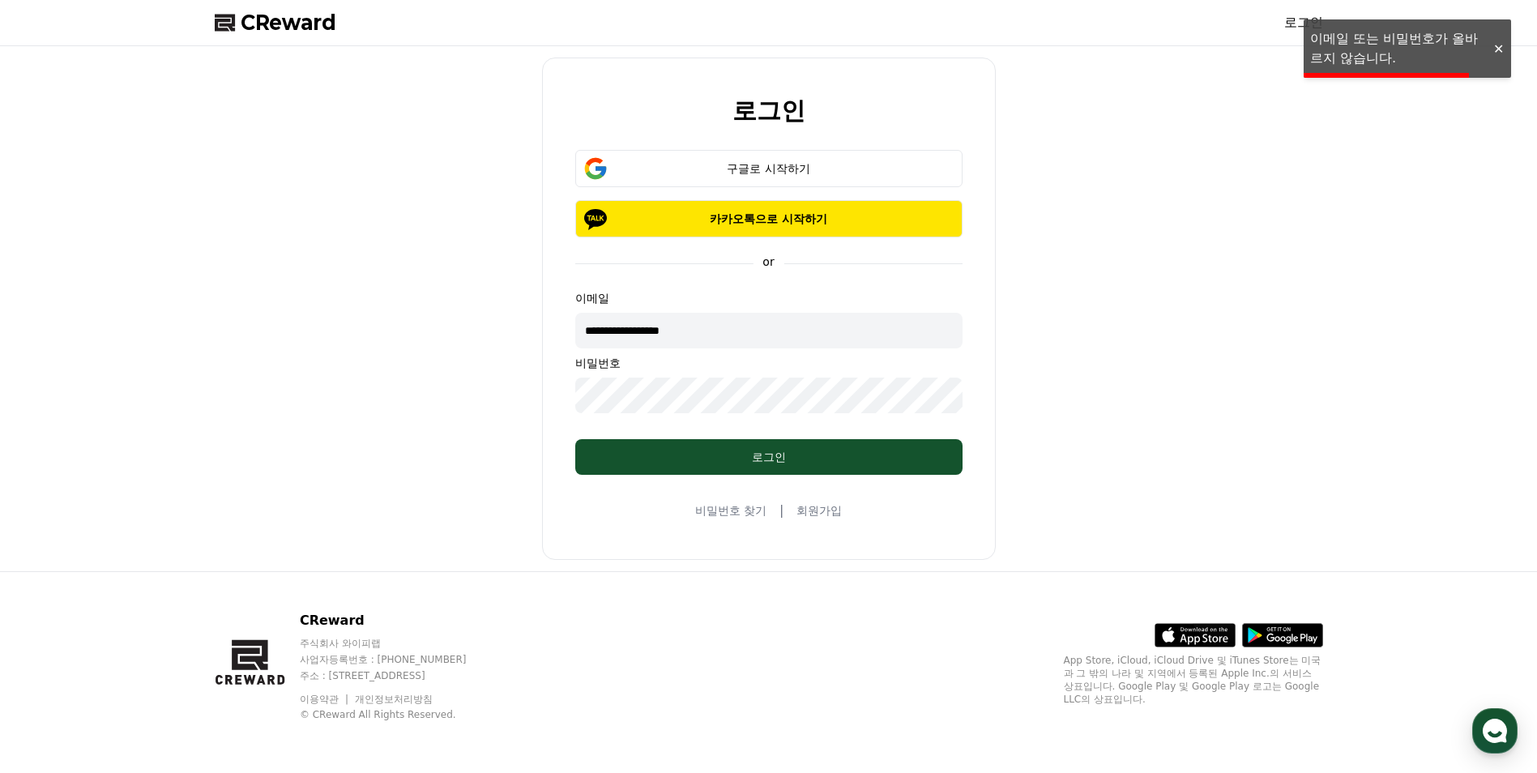
click at [1505, 48] on div at bounding box center [1499, 48] width 26 height 15
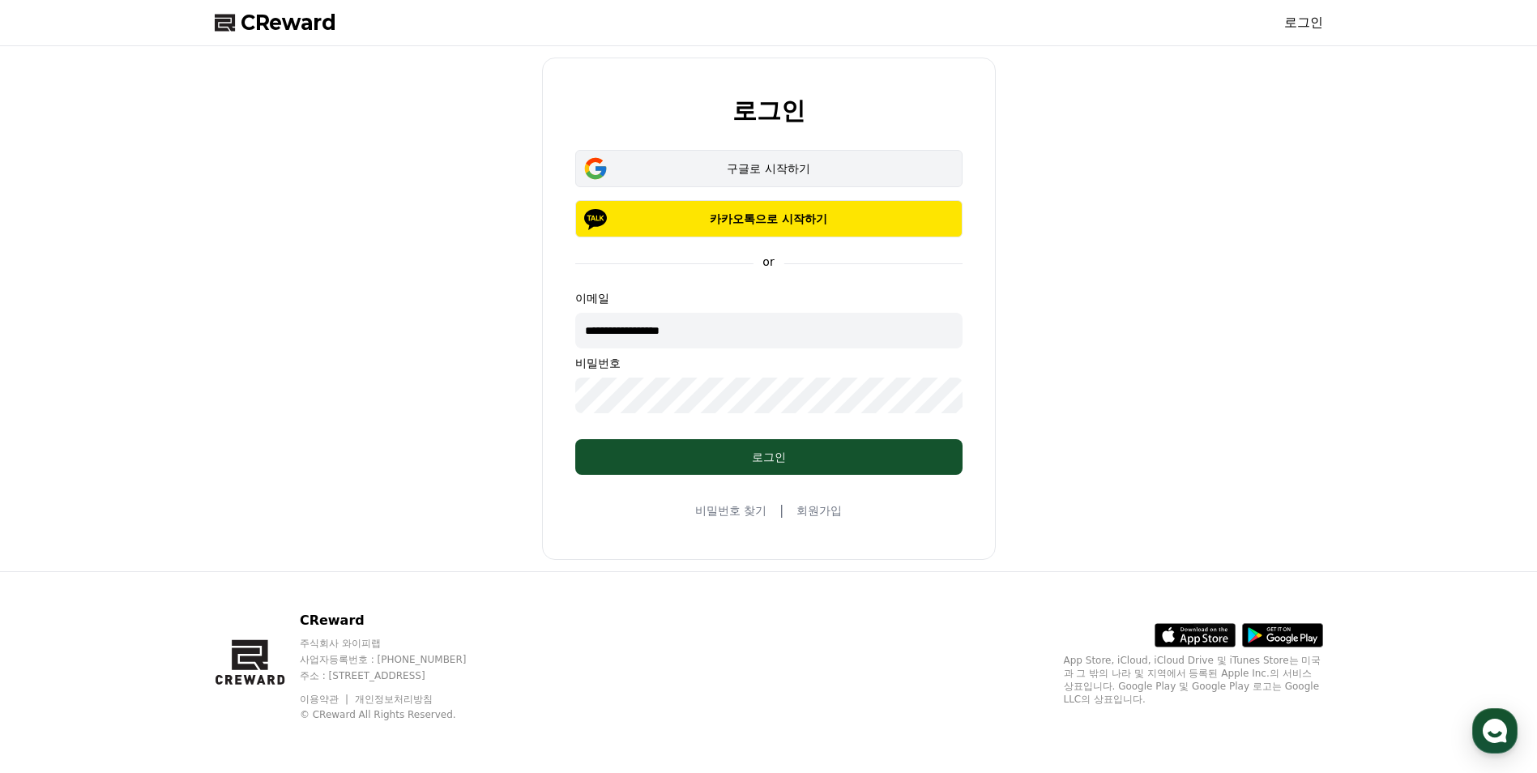
click at [700, 177] on button "구글로 시작하기" at bounding box center [768, 168] width 387 height 37
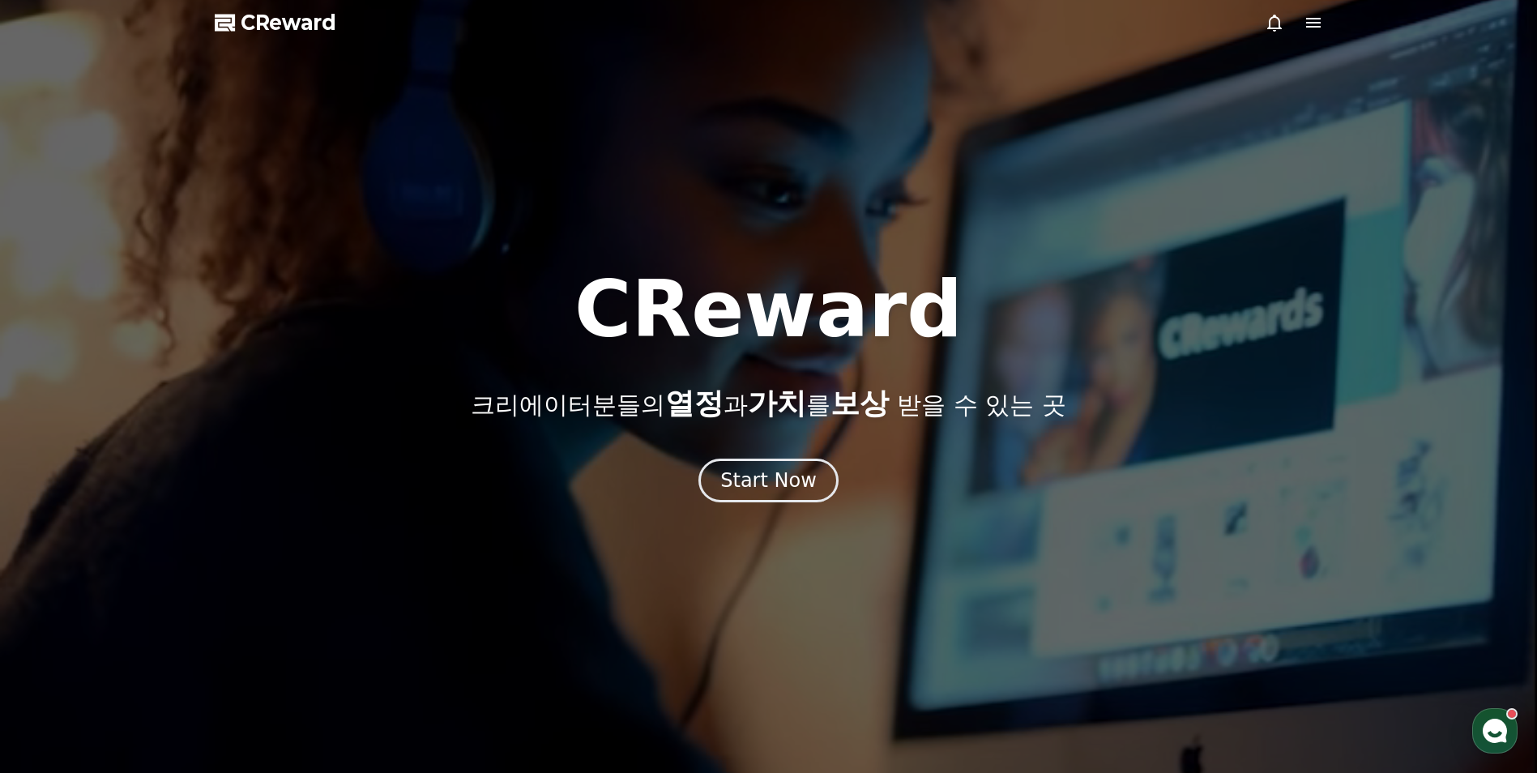
click at [1316, 24] on icon at bounding box center [1313, 23] width 15 height 10
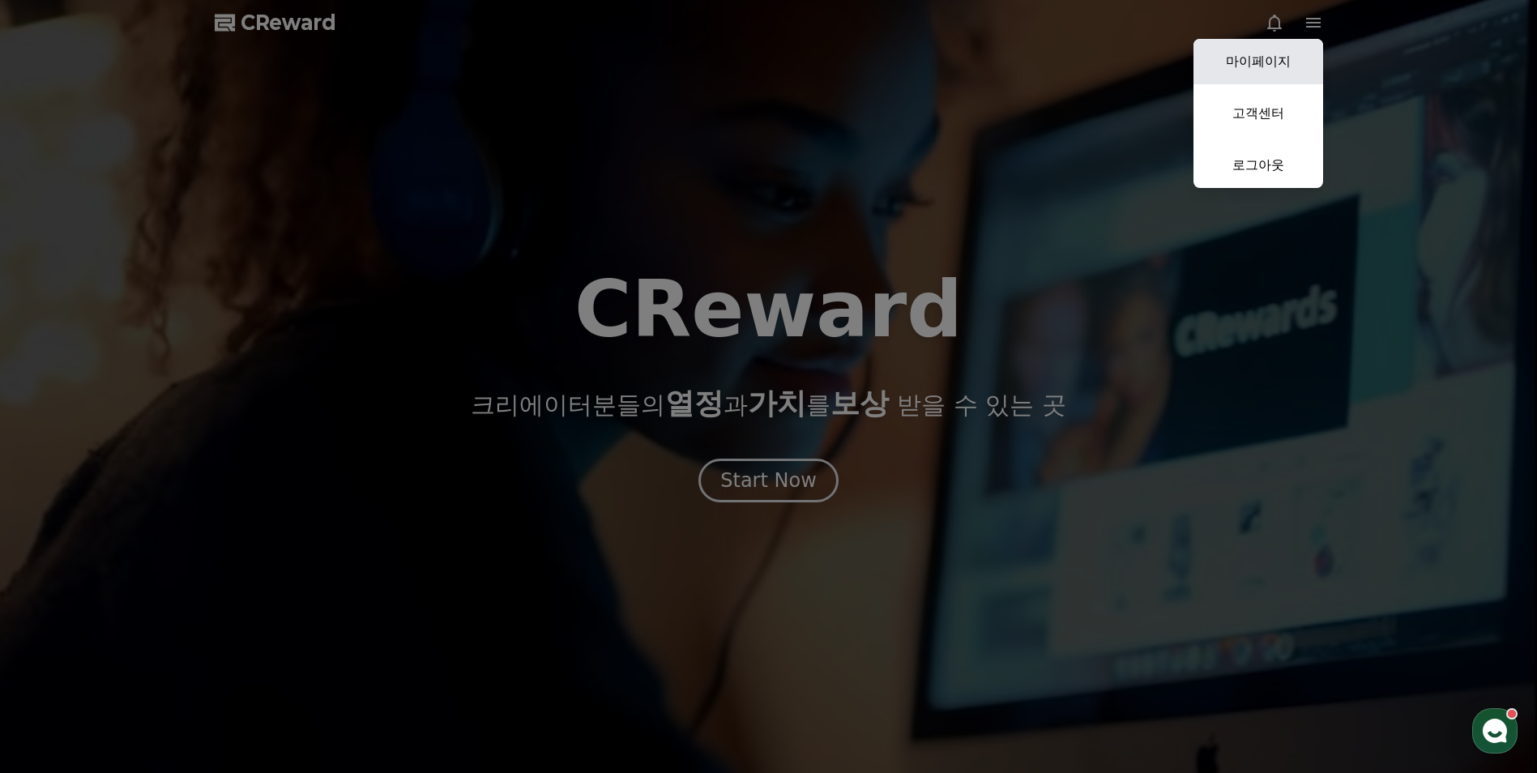
click at [1295, 57] on link "마이페이지" at bounding box center [1259, 61] width 130 height 45
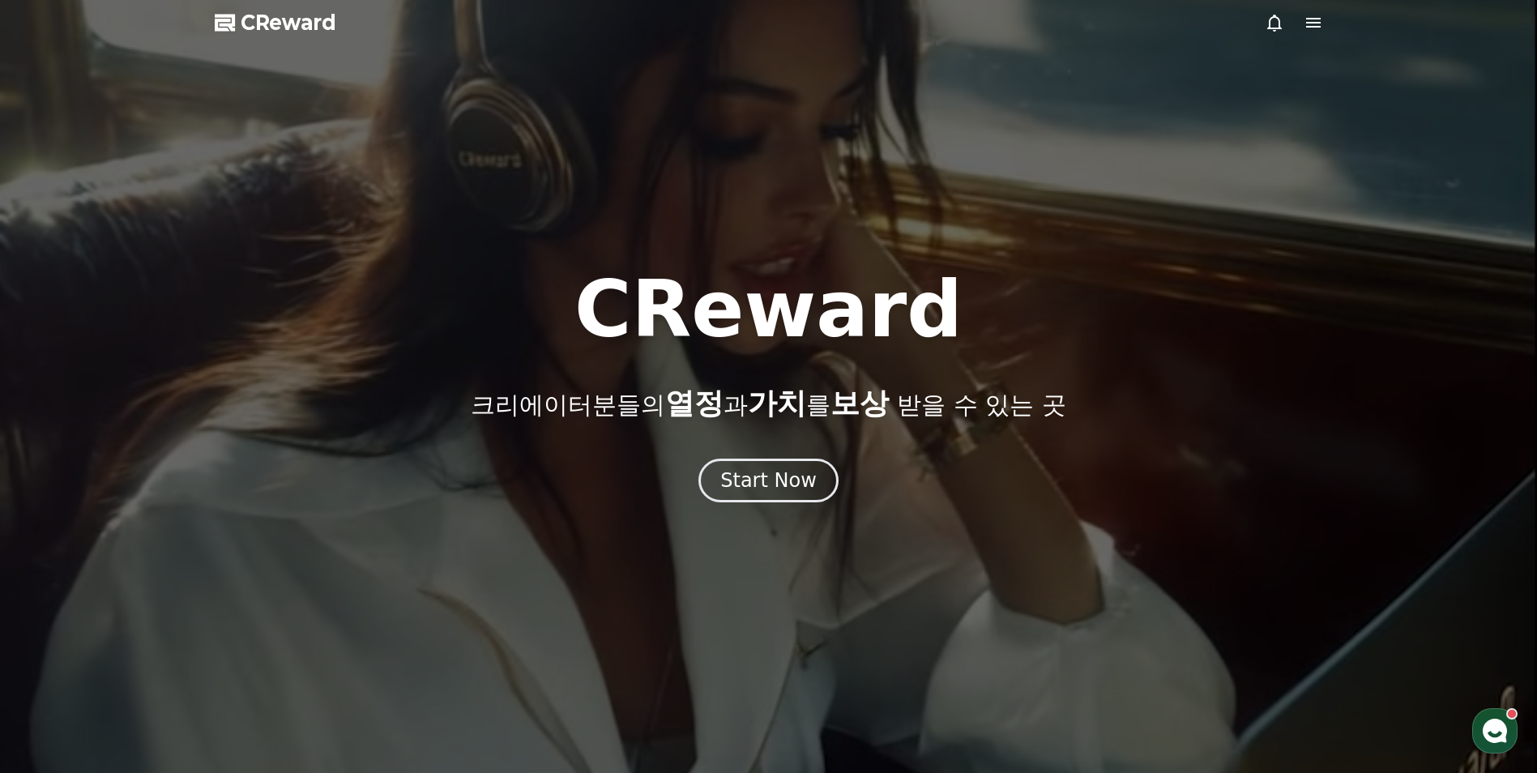
select select "**********"
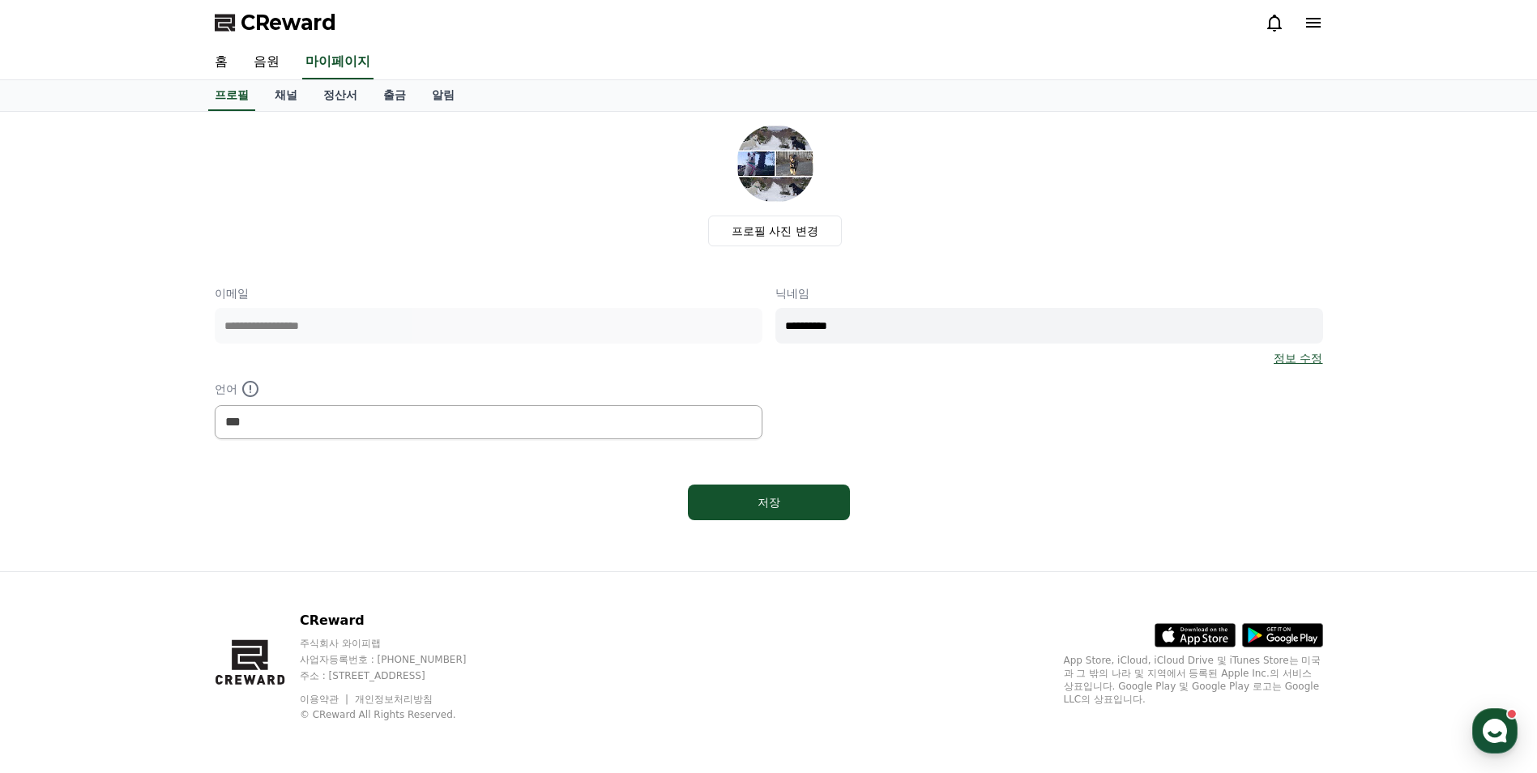
click at [506, 488] on div "저장" at bounding box center [769, 502] width 1109 height 49
click at [289, 96] on link "채널" at bounding box center [286, 95] width 49 height 31
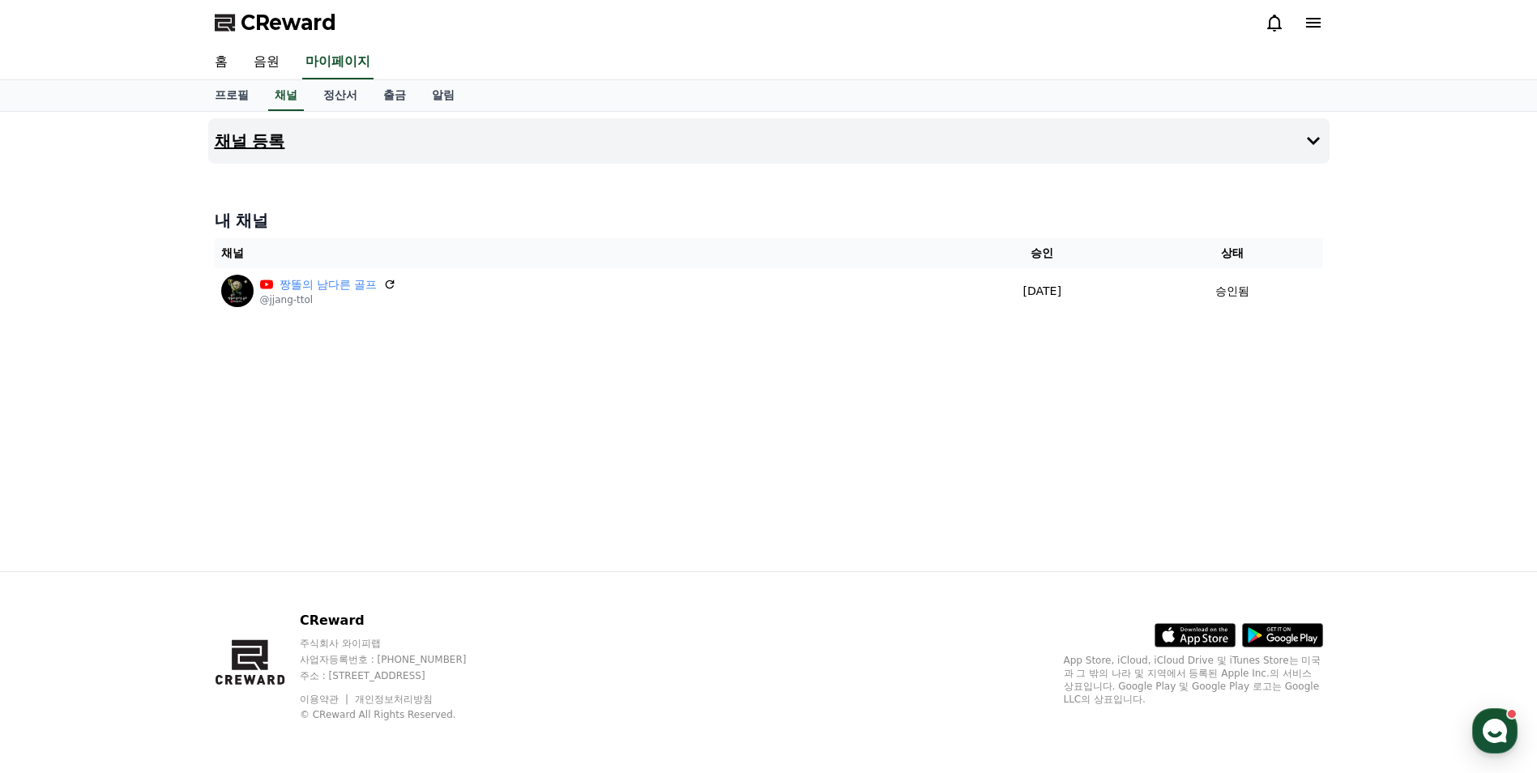
click at [1310, 140] on icon at bounding box center [1313, 141] width 13 height 8
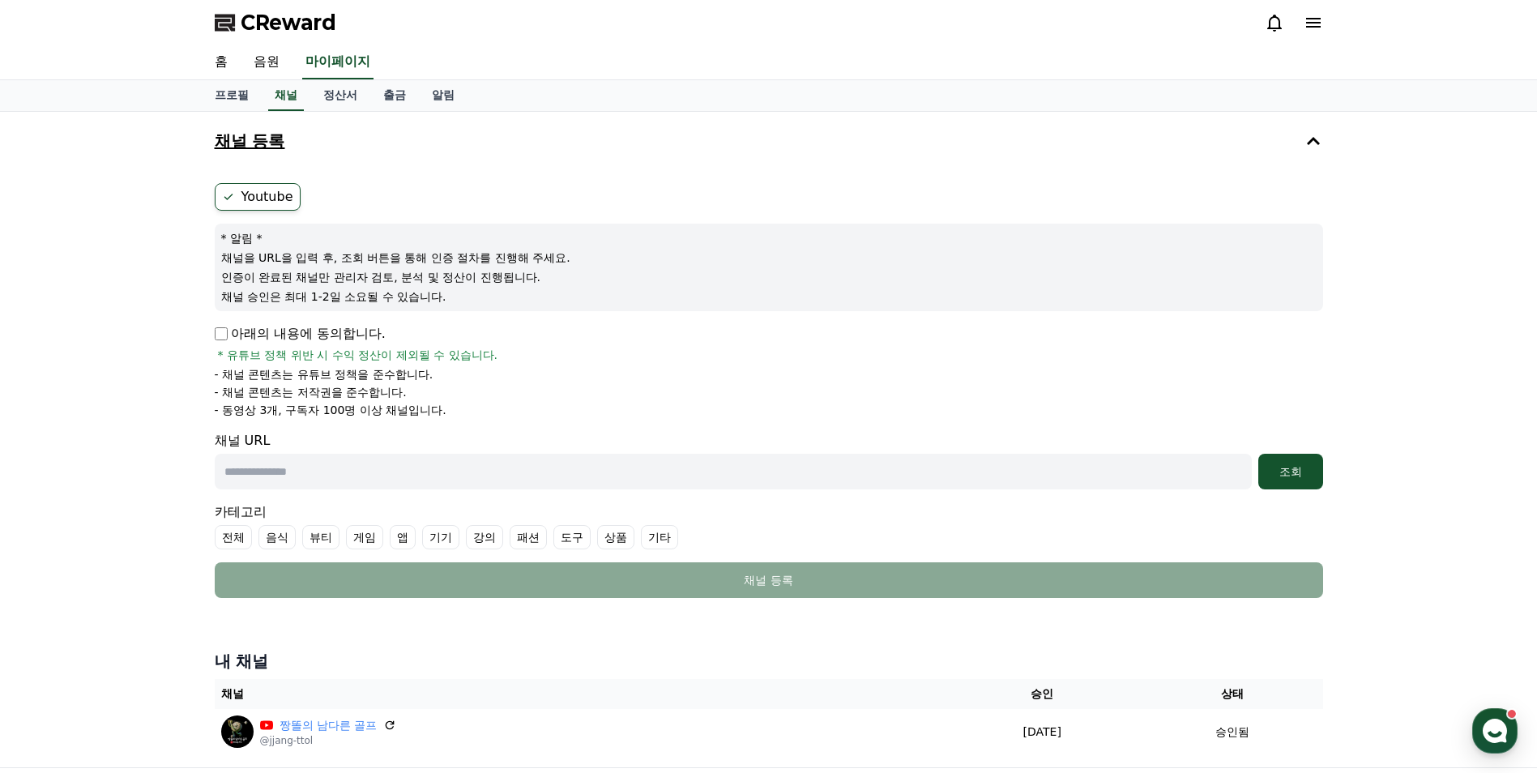
click at [1394, 381] on div "채널 등록 Youtube * 알림 * 채널을 URL을 입력 후, 조회 버튼을 통해 인증 절차를 진행해 주세요. 인증이 완료된 채널만 관리자 검…" at bounding box center [768, 440] width 1537 height 656
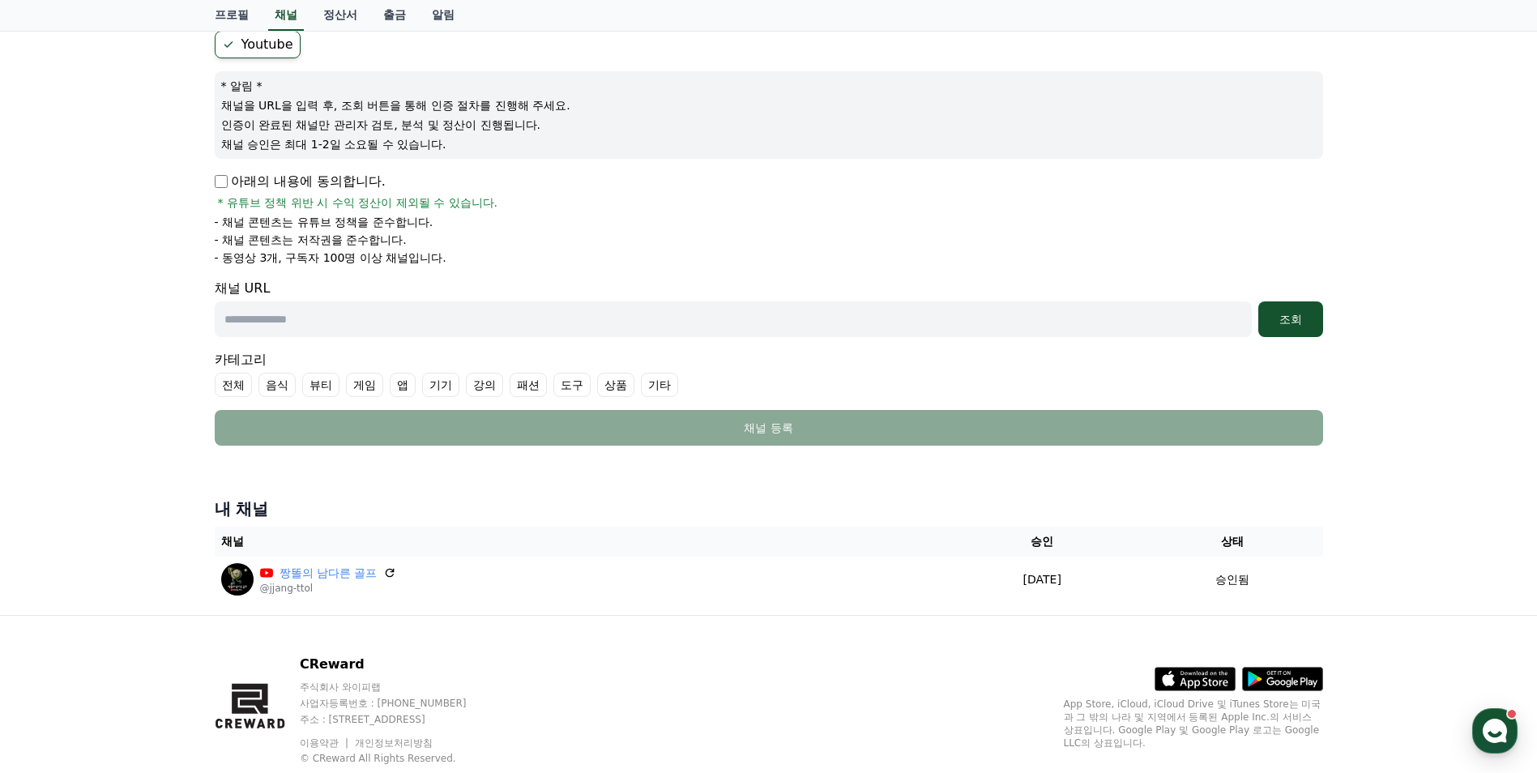
scroll to position [34, 0]
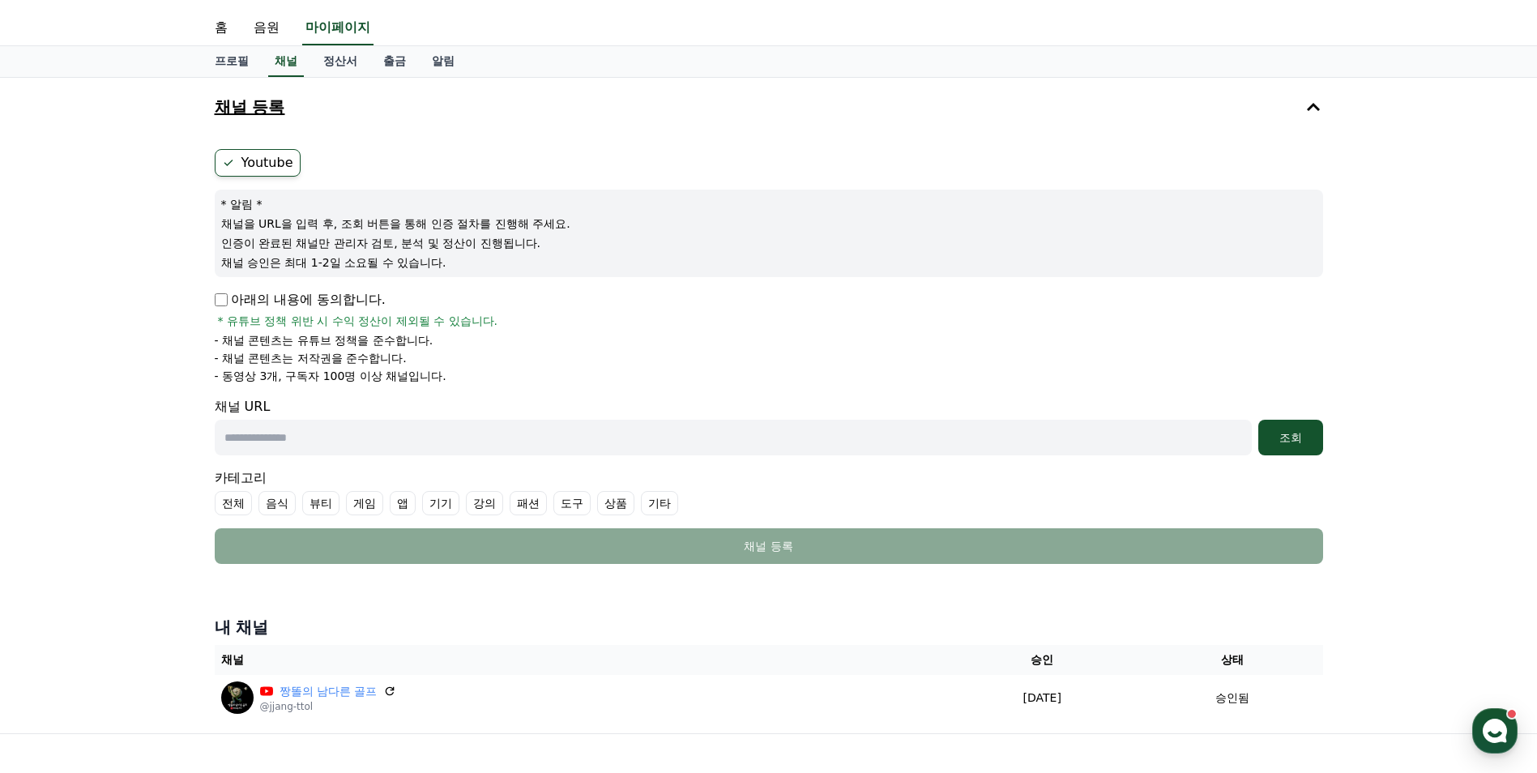
click at [86, 383] on div "채널 등록 Youtube * 알림 * 채널을 URL을 입력 후, 조회 버튼을 통해 인증 절차를 진행해 주세요. 인증이 완료된 채널만 관리자 검…" at bounding box center [768, 406] width 1537 height 656
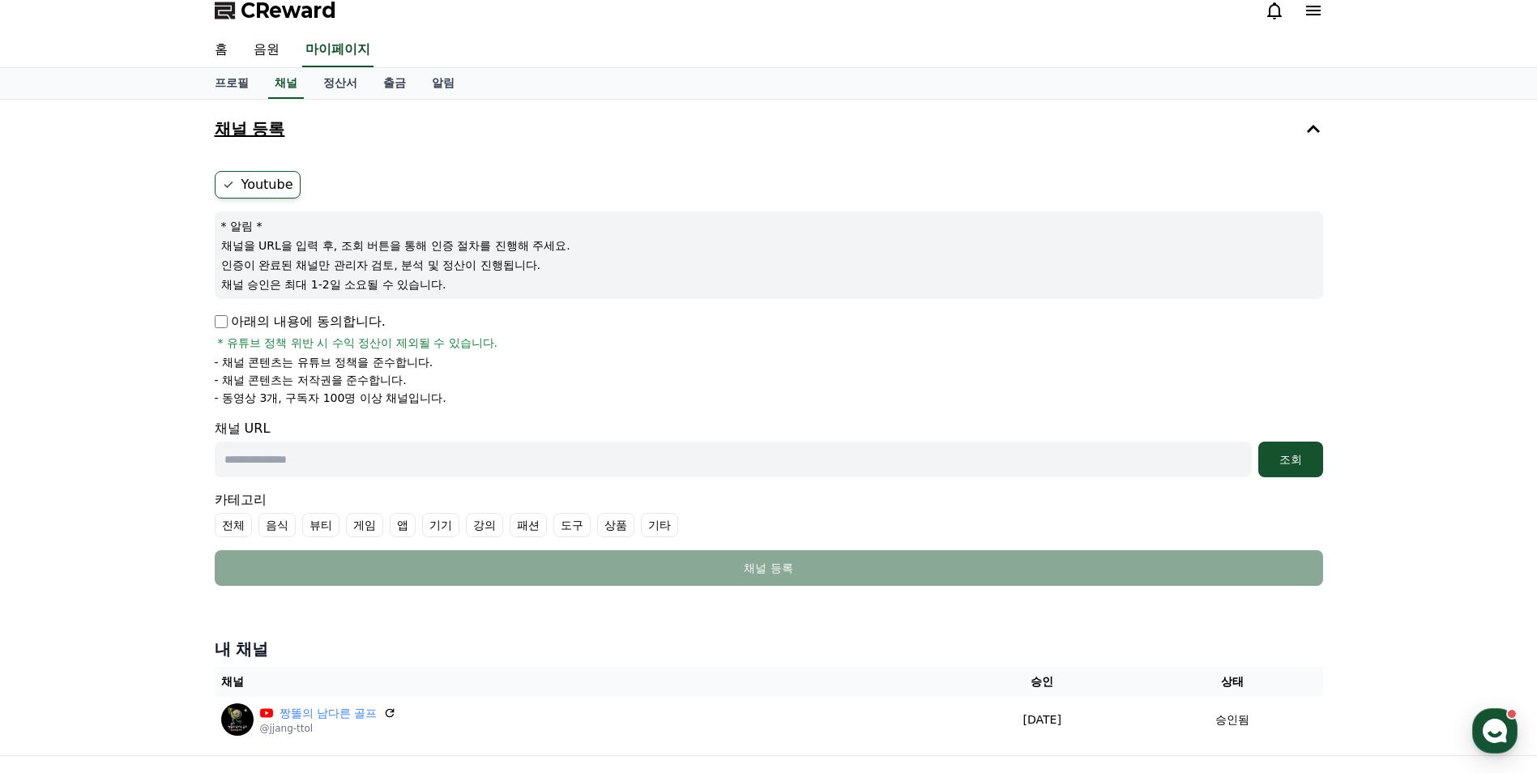
scroll to position [0, 0]
